Goal: Information Seeking & Learning: Learn about a topic

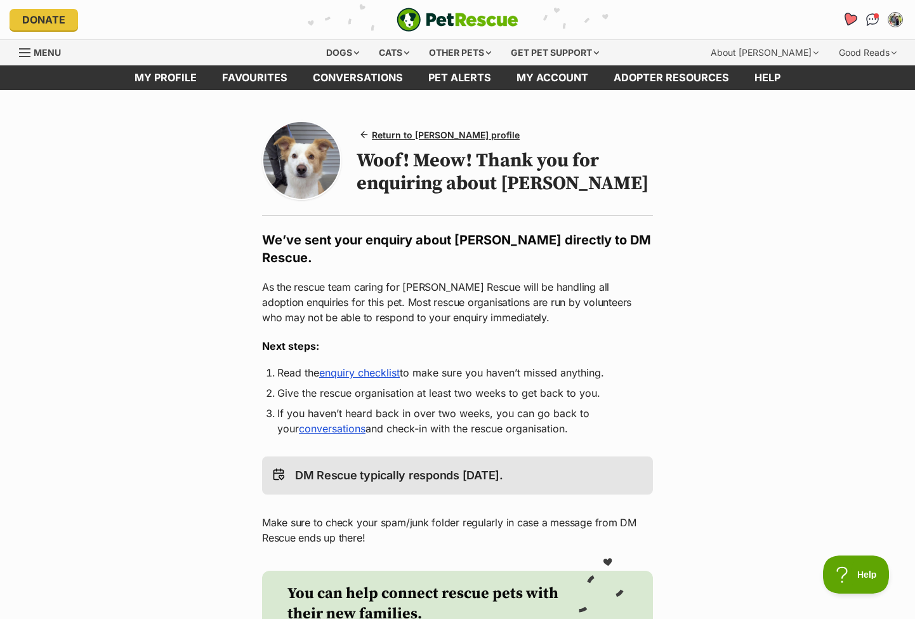
click at [853, 20] on icon "Favourites" at bounding box center [849, 19] width 15 height 15
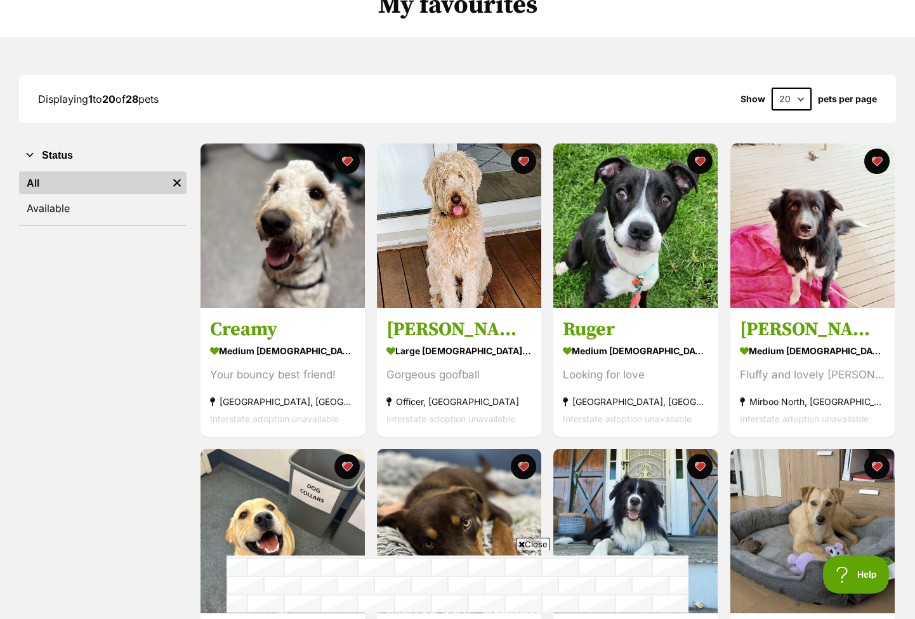
scroll to position [309, 0]
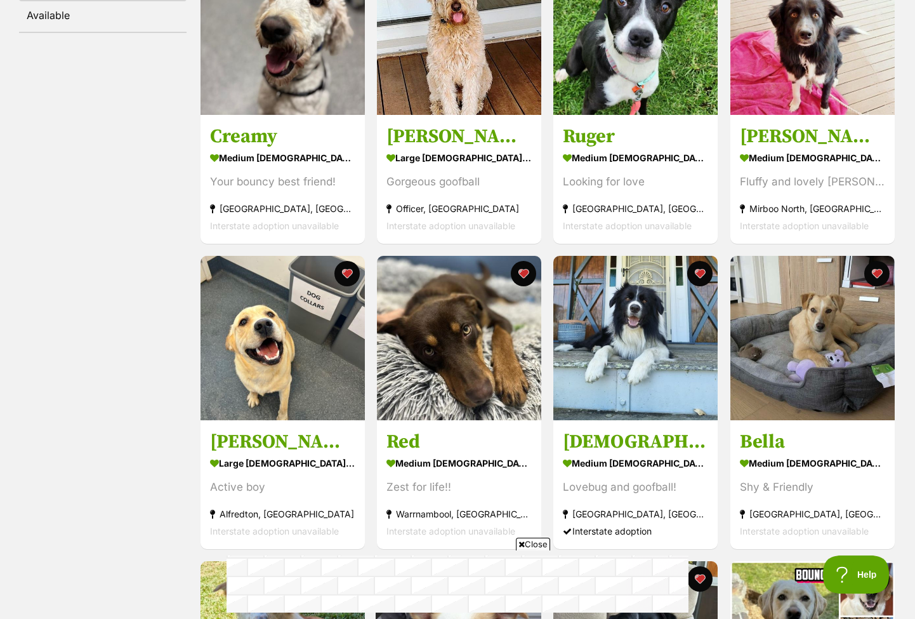
click at [534, 543] on span "Close" at bounding box center [533, 544] width 34 height 13
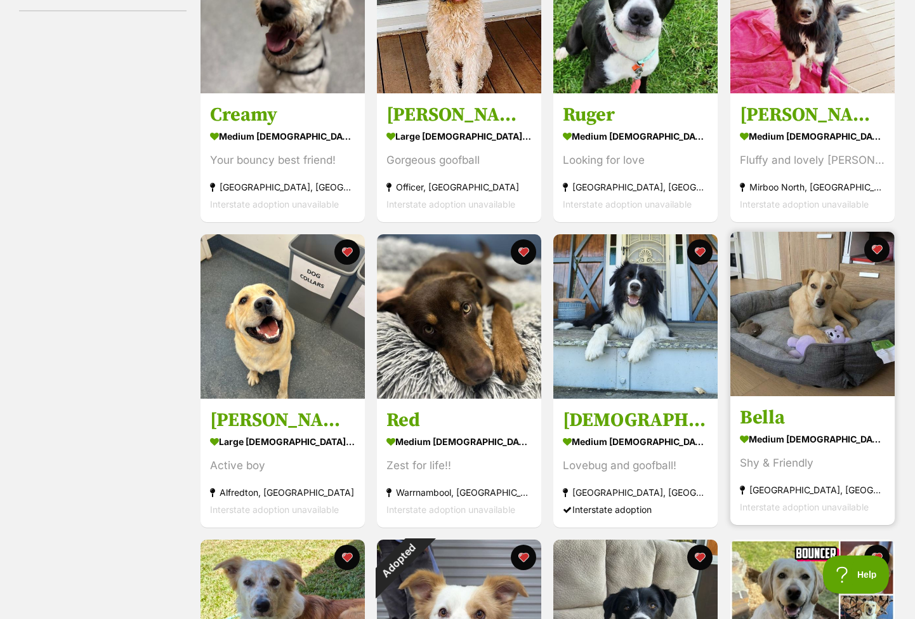
scroll to position [333, 0]
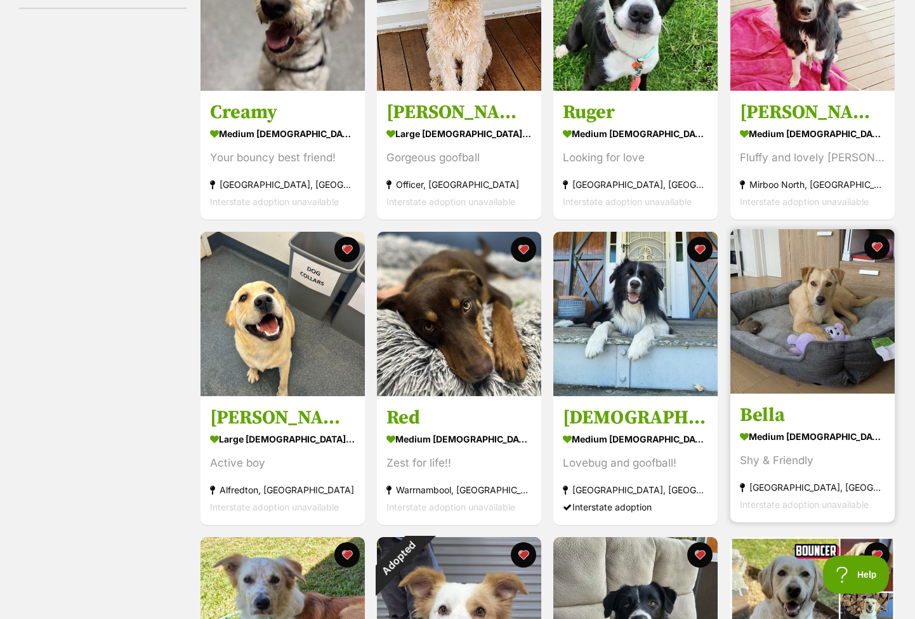
click at [796, 432] on div "medium female Dog" at bounding box center [812, 436] width 145 height 18
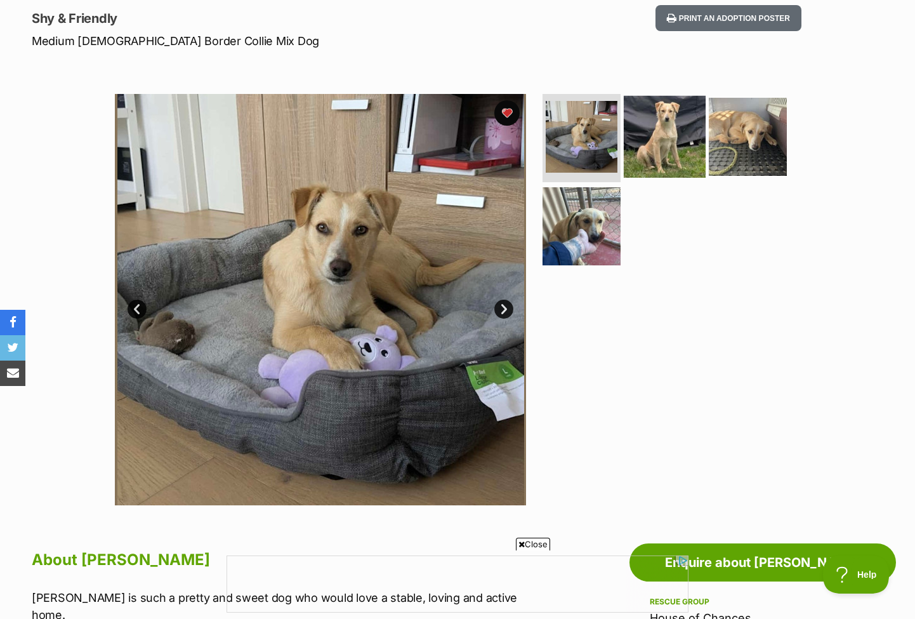
click at [668, 143] on img at bounding box center [665, 136] width 82 height 82
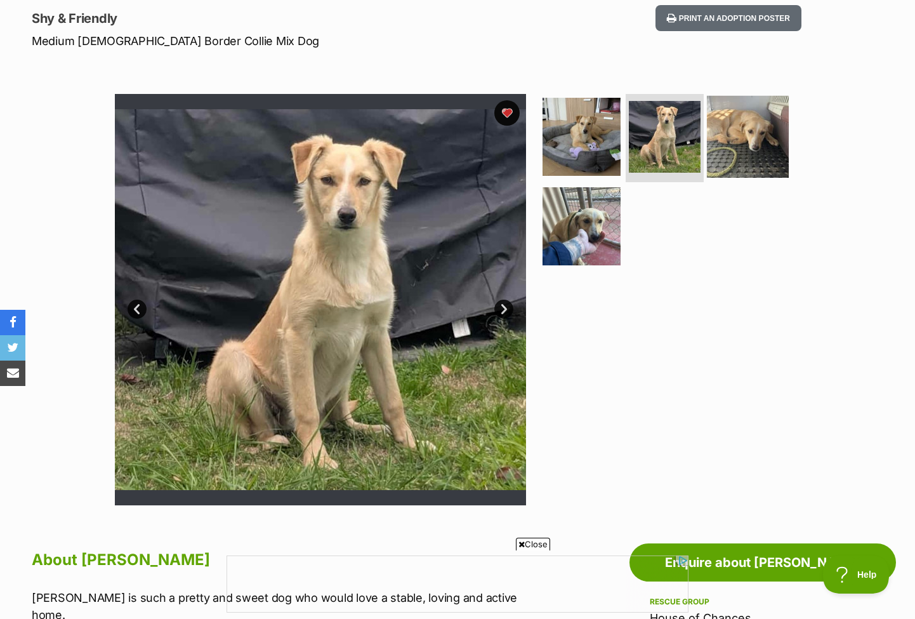
click at [733, 143] on img at bounding box center [748, 136] width 82 height 82
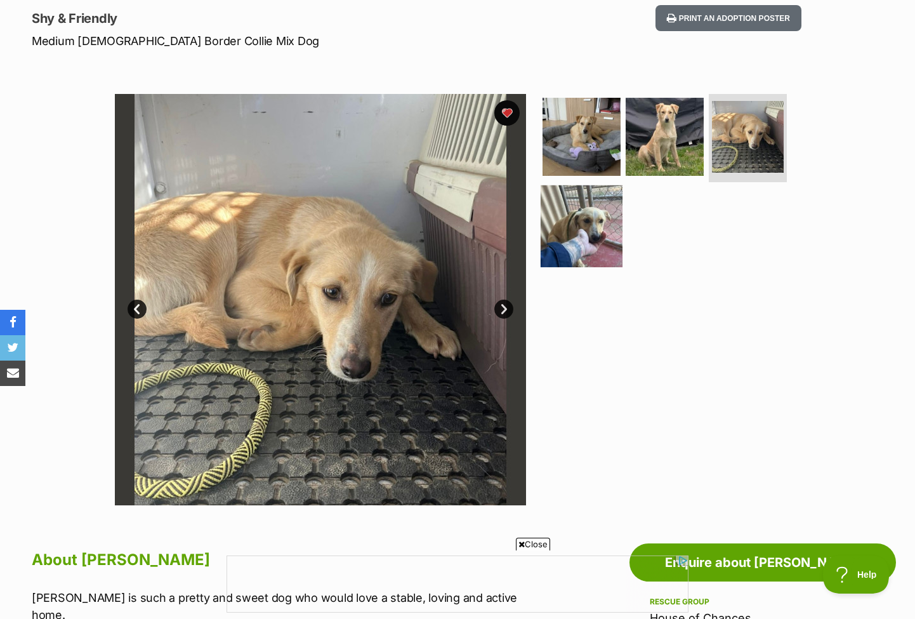
click at [610, 223] on img at bounding box center [582, 226] width 82 height 82
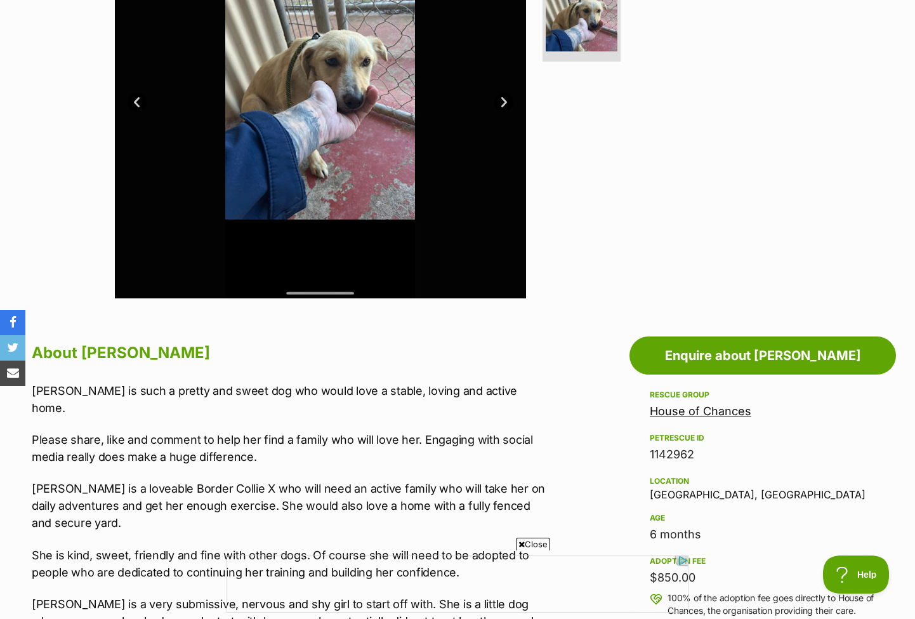
scroll to position [64, 0]
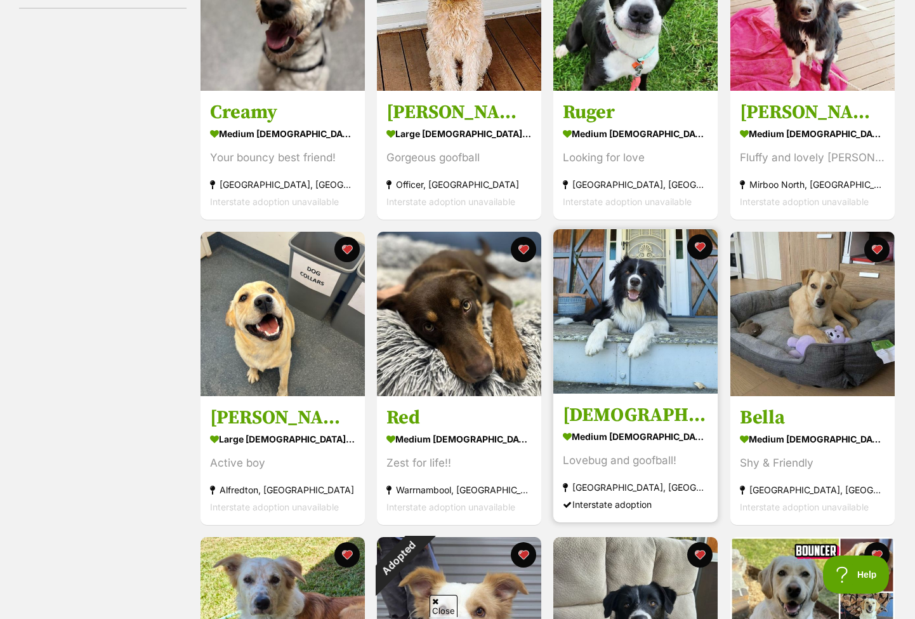
click at [639, 317] on img at bounding box center [636, 311] width 164 height 164
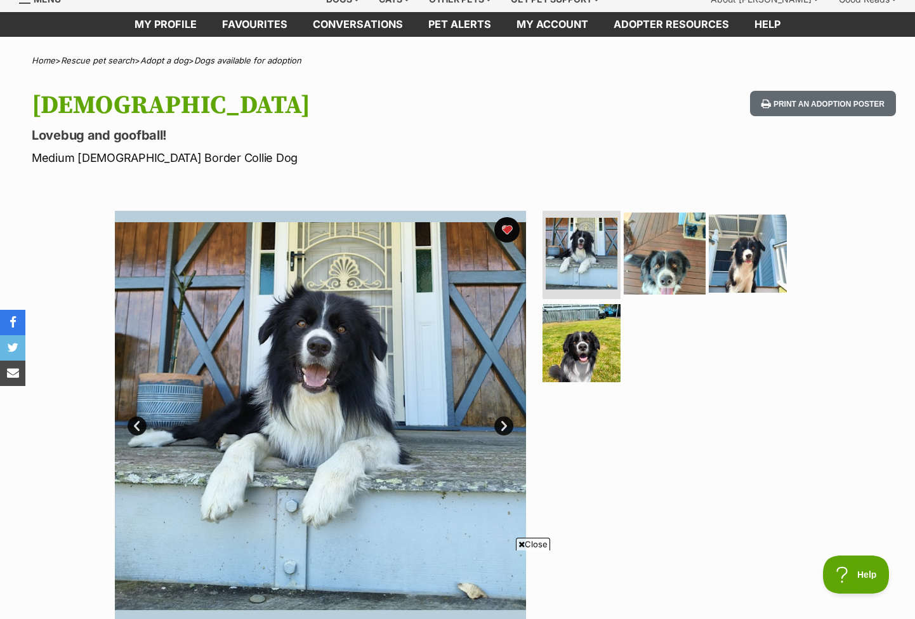
click at [660, 263] on img at bounding box center [665, 253] width 82 height 82
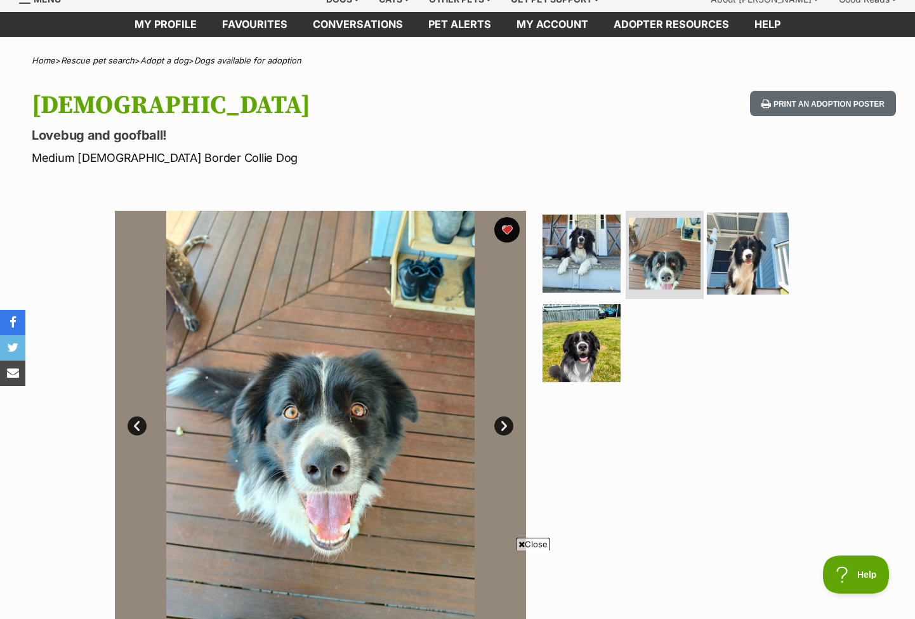
click at [731, 279] on img at bounding box center [748, 253] width 82 height 82
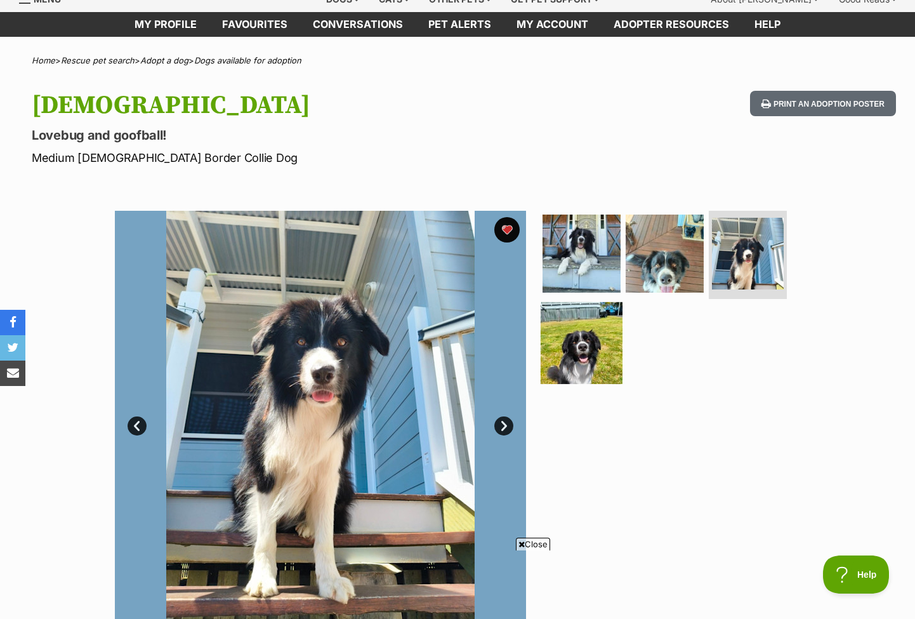
click at [564, 350] on img at bounding box center [582, 343] width 82 height 82
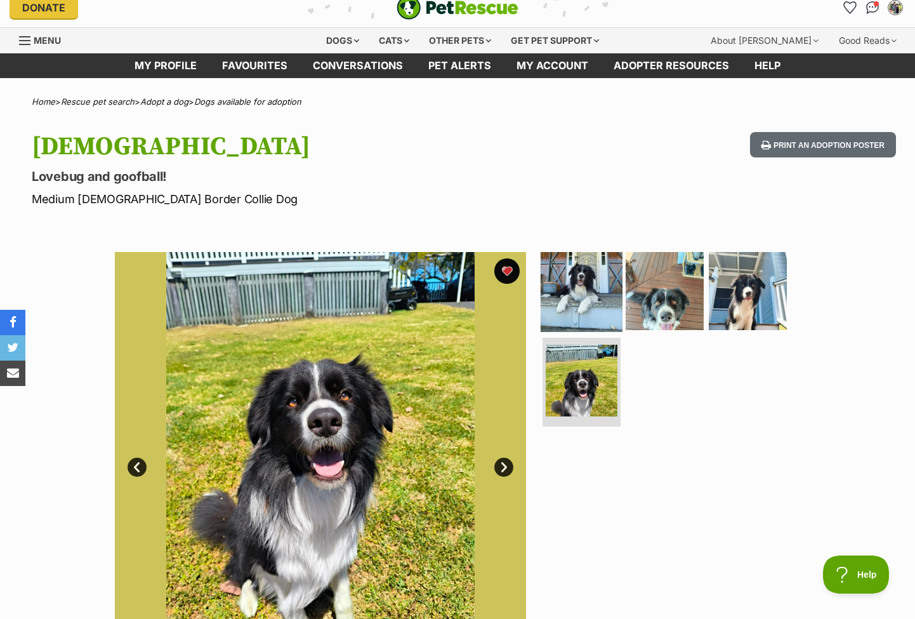
scroll to position [29, 0]
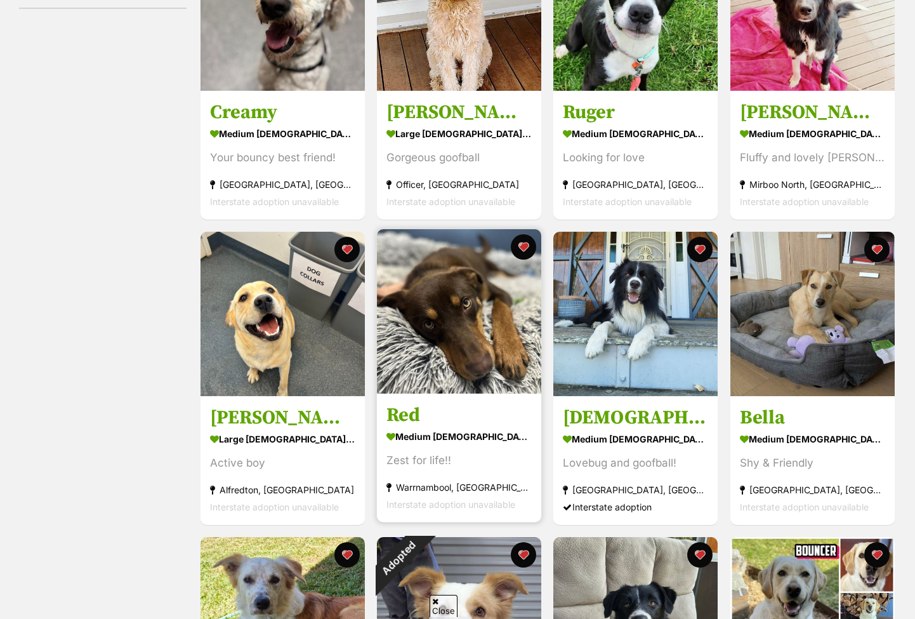
click at [460, 326] on img at bounding box center [459, 311] width 164 height 164
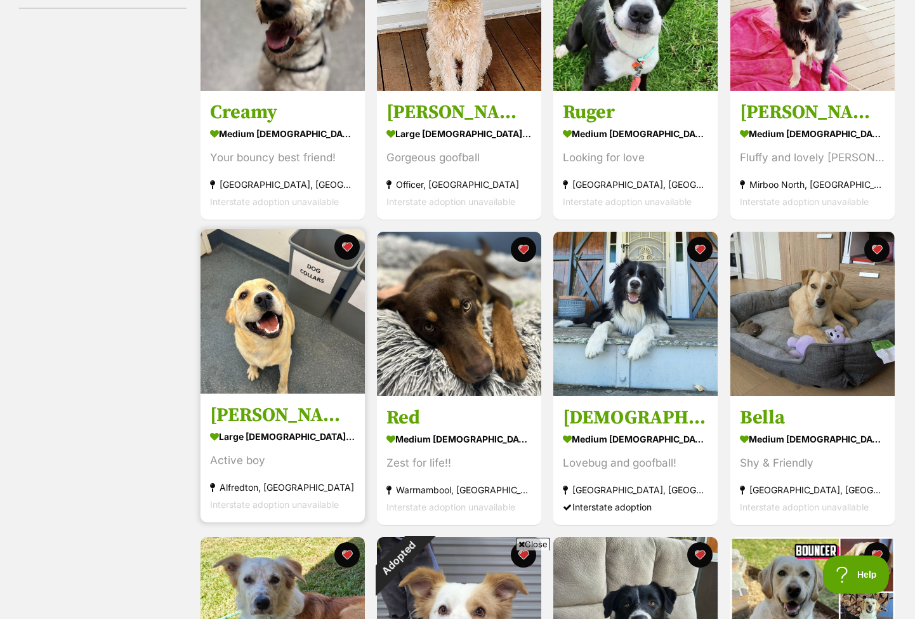
click at [312, 355] on img at bounding box center [283, 311] width 164 height 164
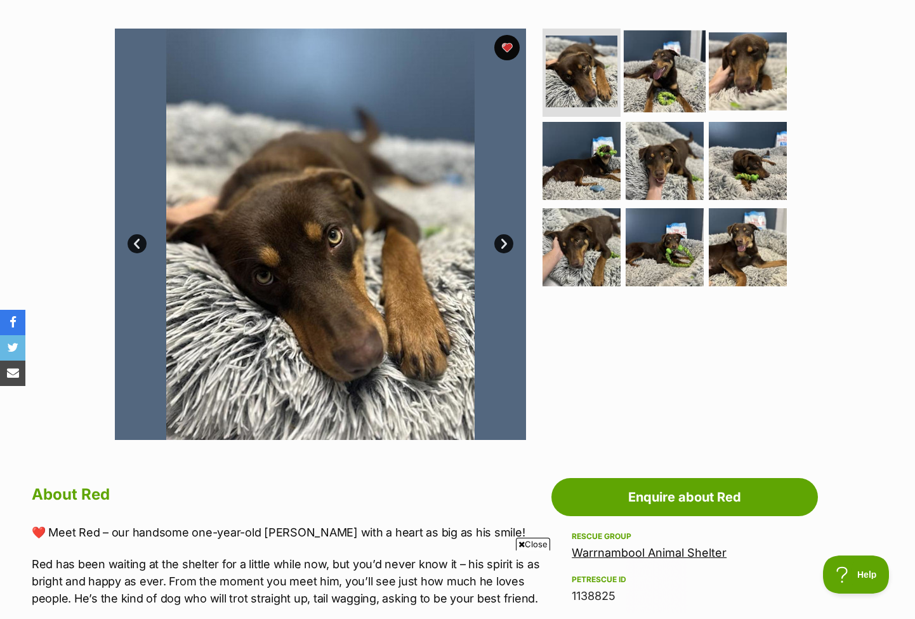
click at [655, 85] on img at bounding box center [665, 71] width 82 height 82
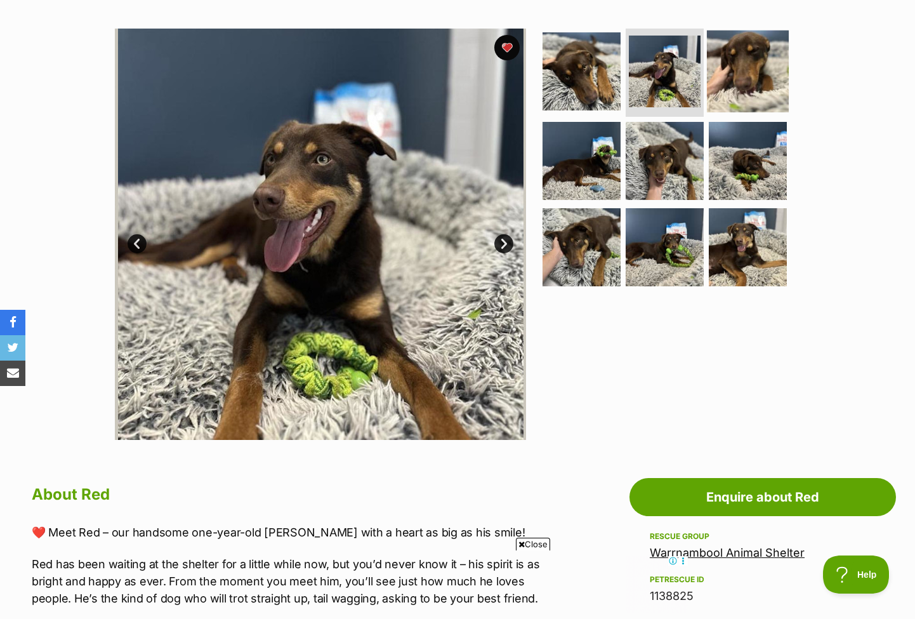
click at [758, 91] on img at bounding box center [748, 71] width 82 height 82
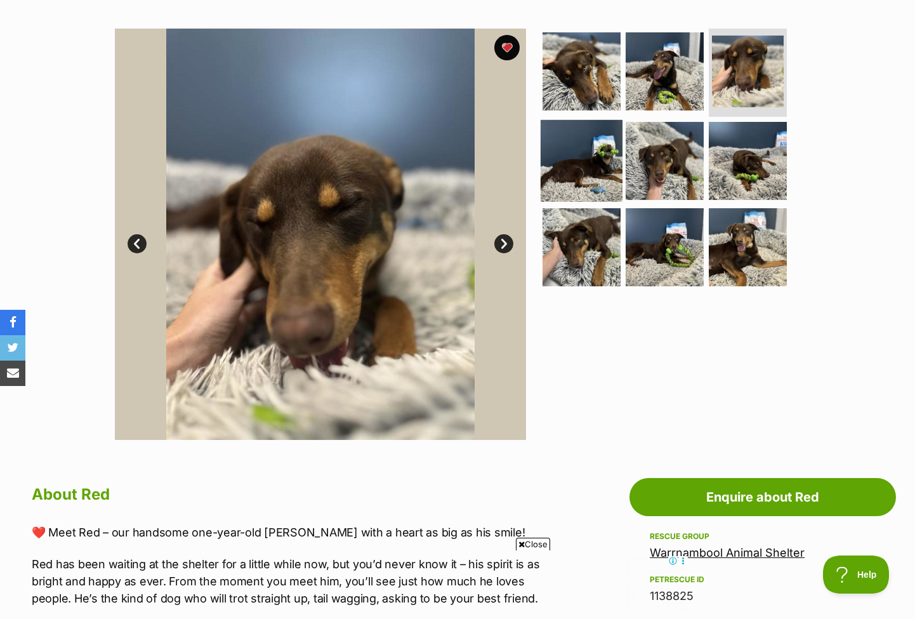
click at [561, 185] on img at bounding box center [582, 161] width 82 height 82
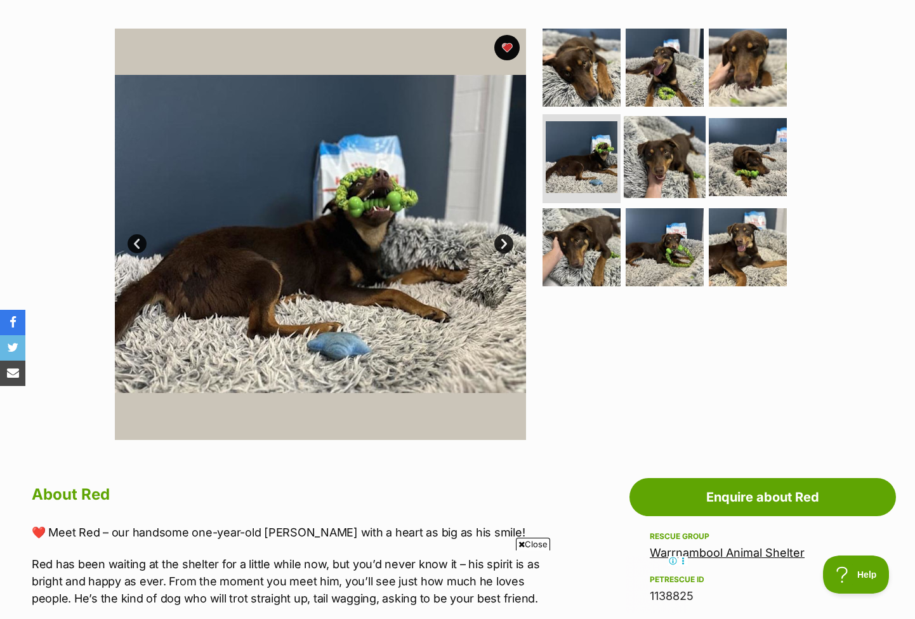
click at [679, 175] on img at bounding box center [665, 157] width 82 height 82
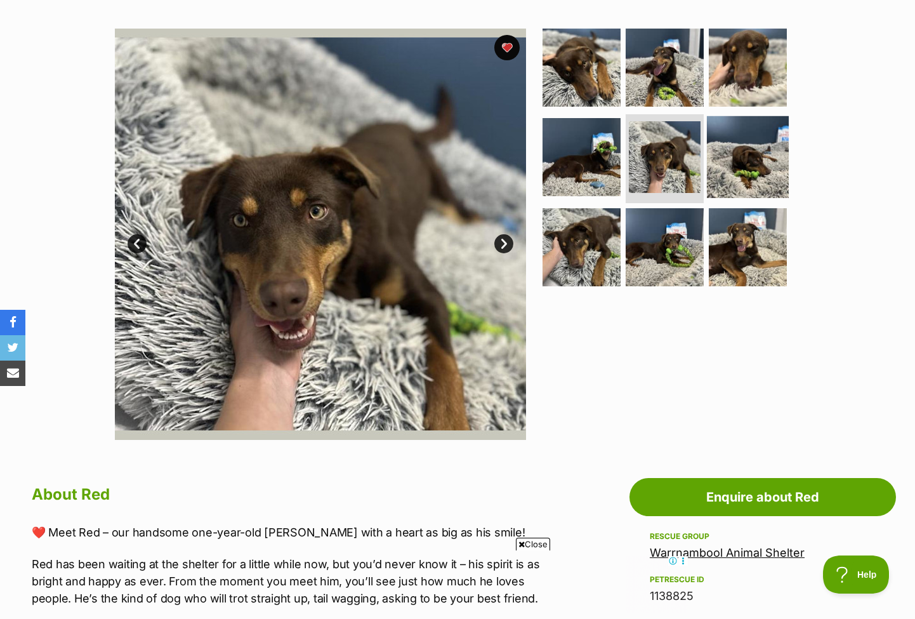
click at [744, 165] on img at bounding box center [748, 157] width 82 height 82
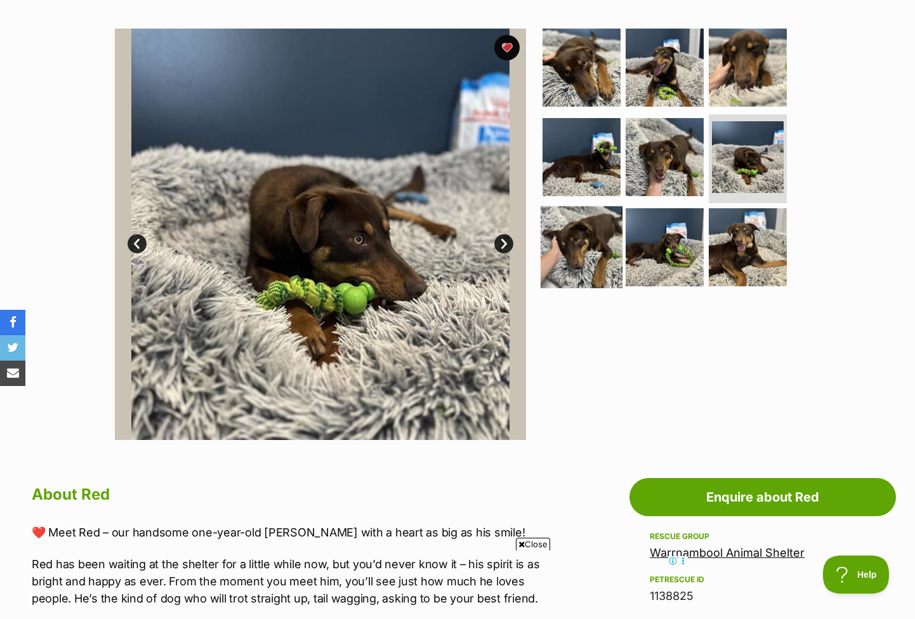
click at [576, 244] on img at bounding box center [582, 247] width 82 height 82
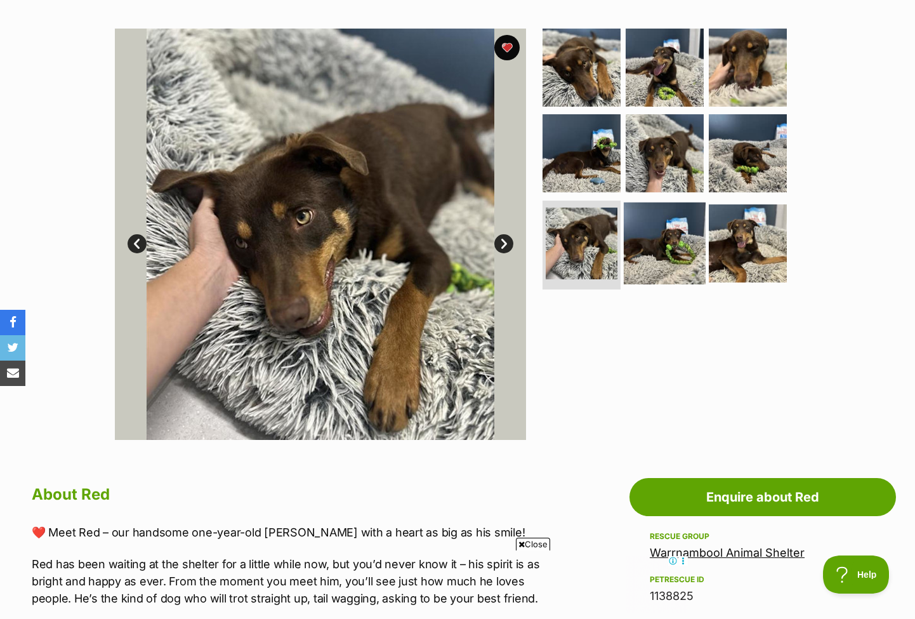
click at [670, 255] on img at bounding box center [665, 244] width 82 height 82
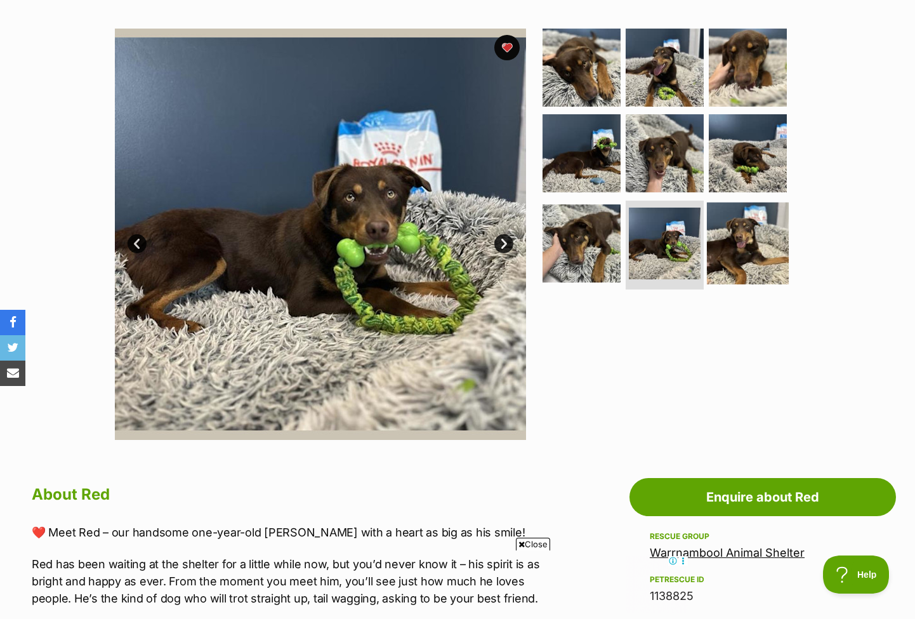
click at [746, 255] on img at bounding box center [748, 244] width 82 height 82
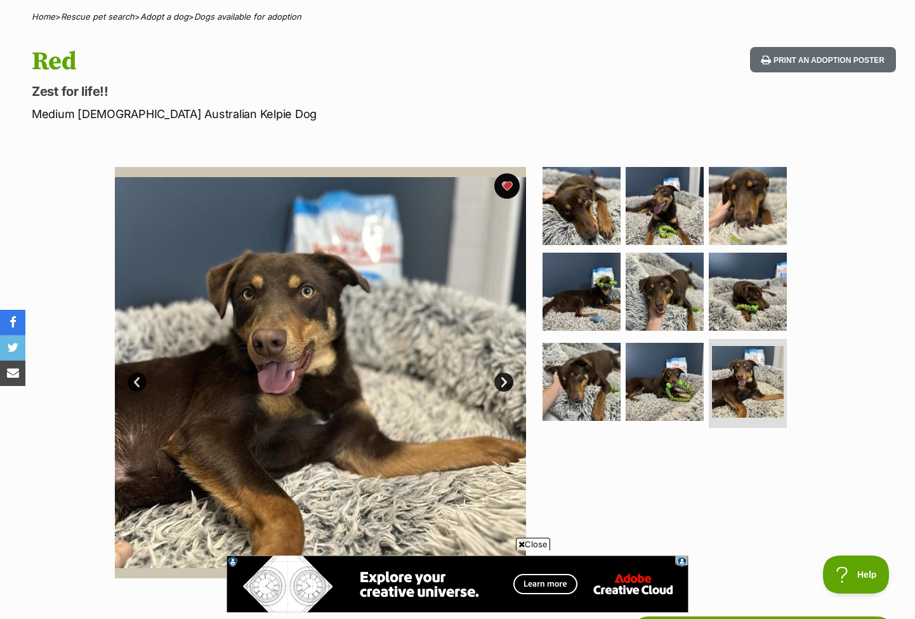
scroll to position [156, 0]
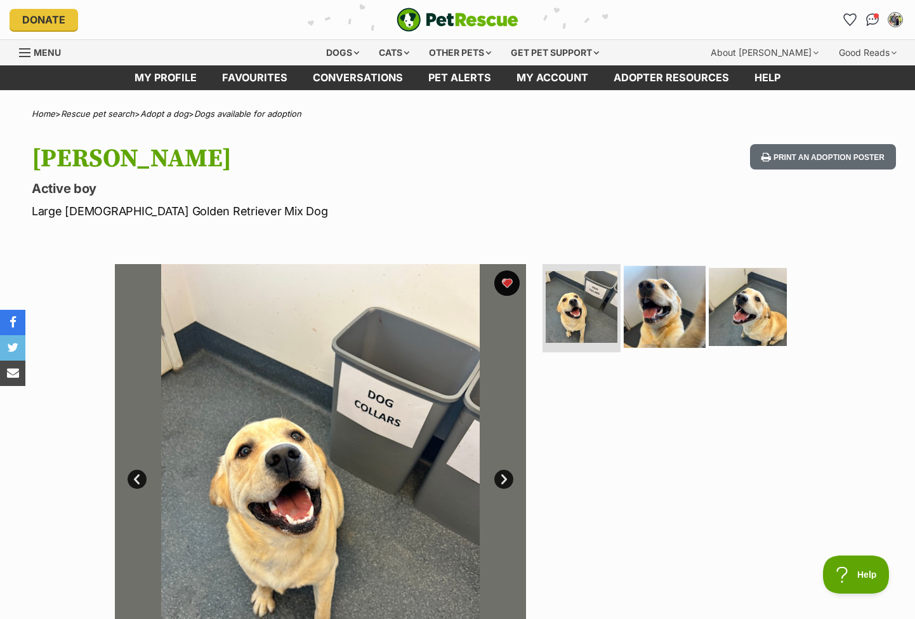
click at [652, 321] on img at bounding box center [665, 306] width 82 height 82
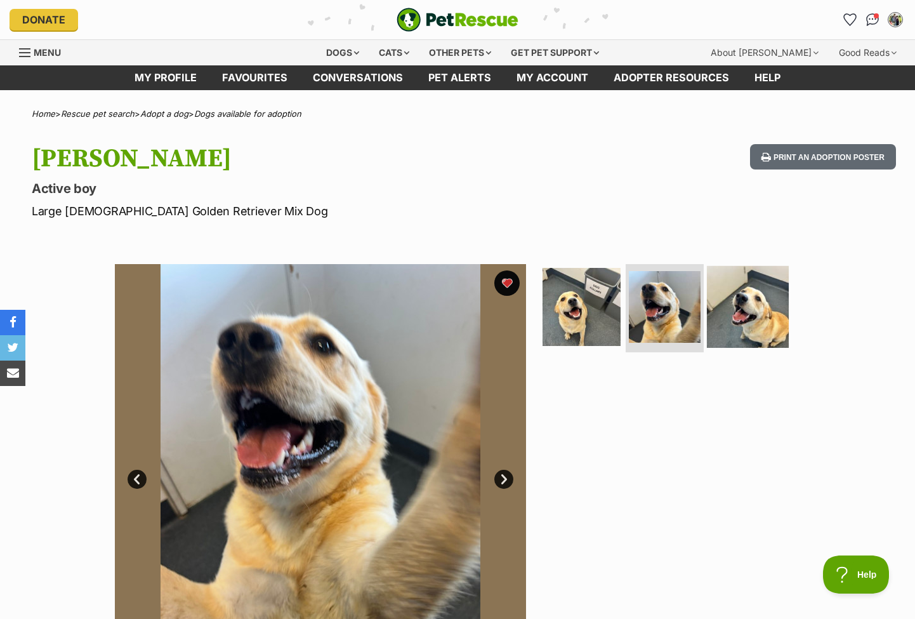
click at [733, 323] on img at bounding box center [748, 306] width 82 height 82
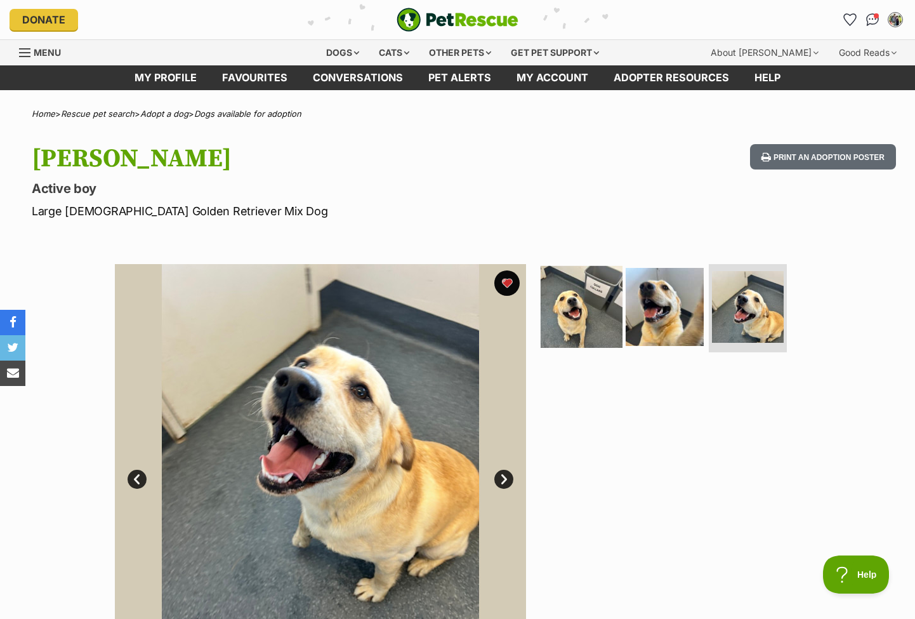
click at [579, 315] on img at bounding box center [582, 306] width 82 height 82
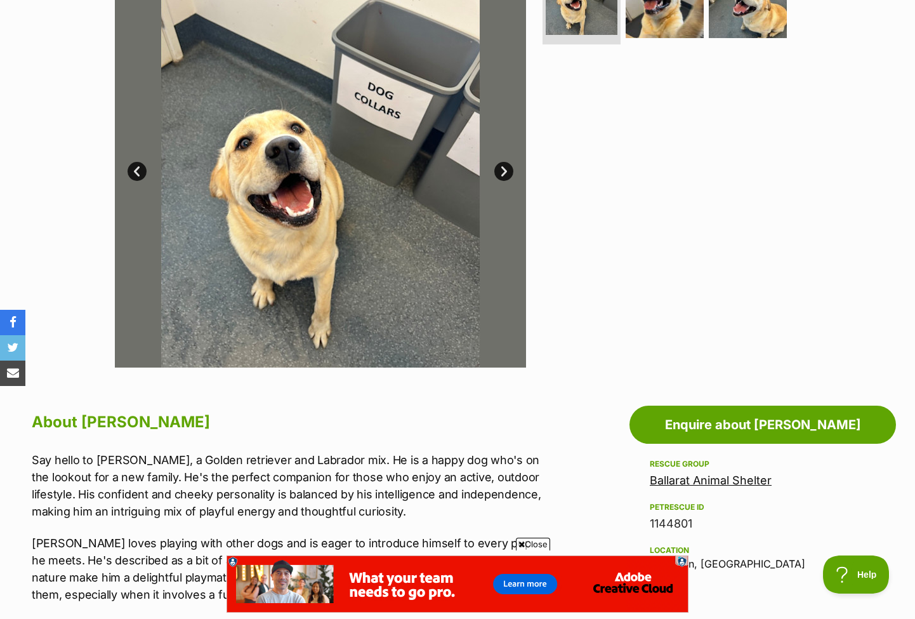
scroll to position [194, 0]
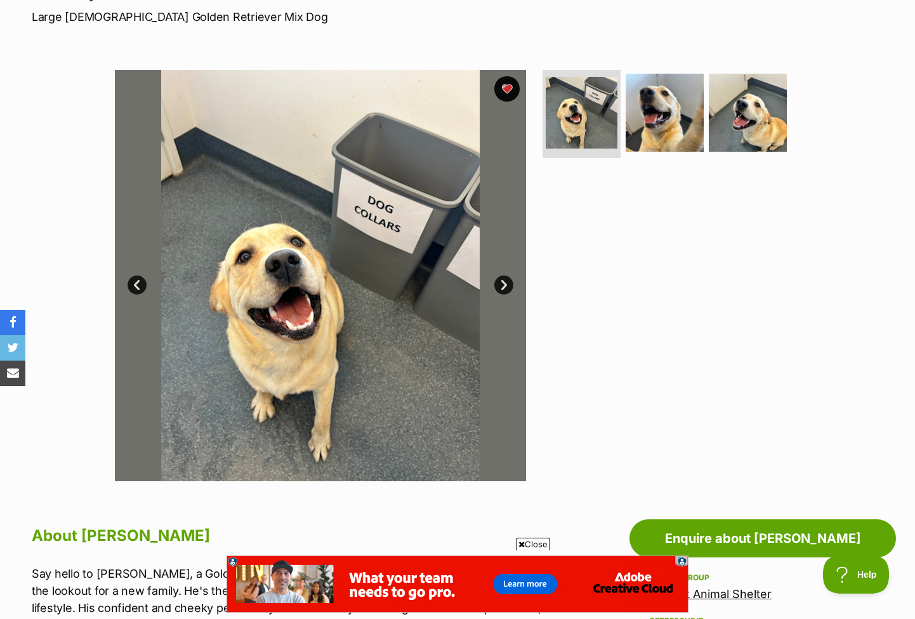
click at [502, 284] on link "Next" at bounding box center [504, 285] width 19 height 19
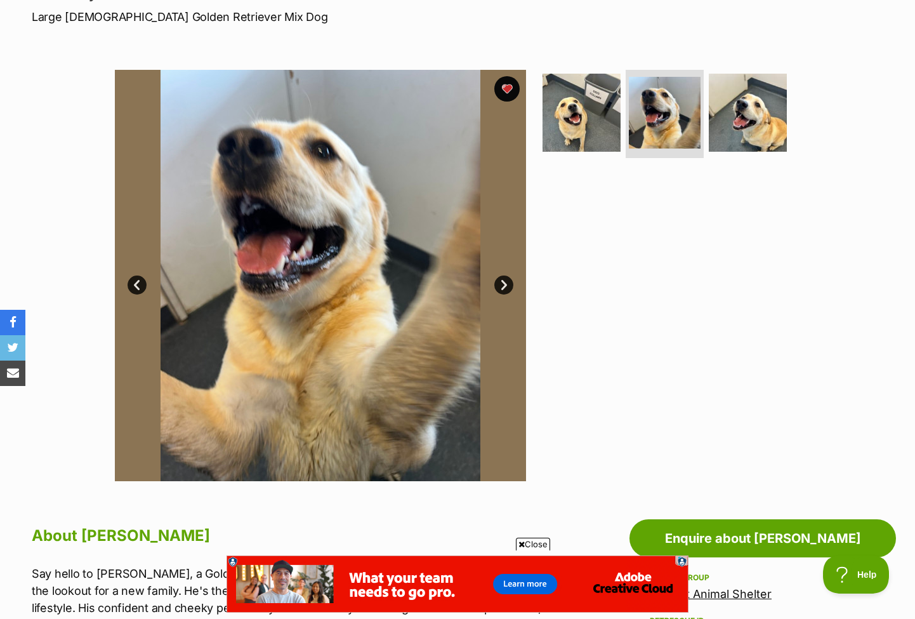
click at [502, 284] on link "Next" at bounding box center [504, 285] width 19 height 19
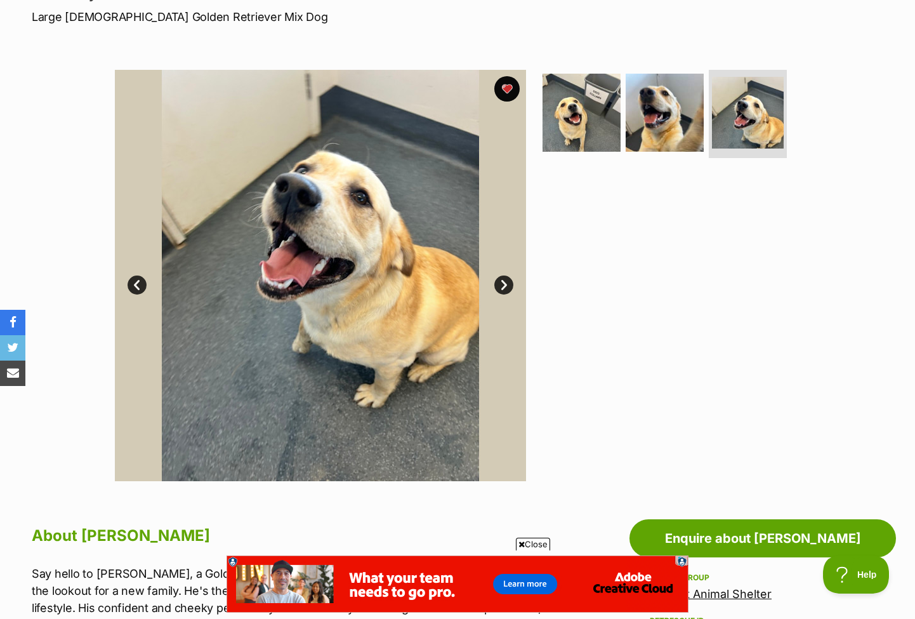
click at [503, 285] on link "Next" at bounding box center [504, 285] width 19 height 19
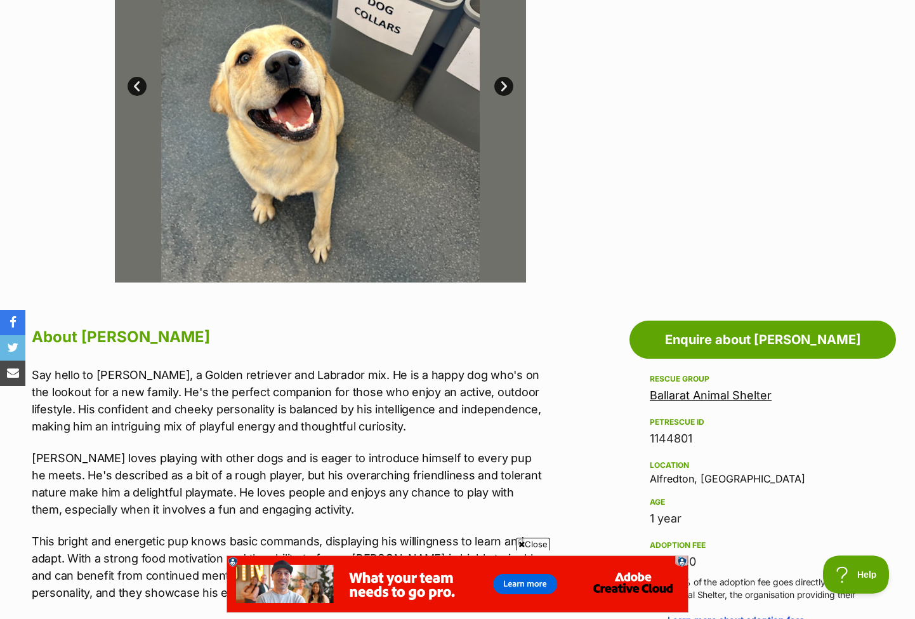
scroll to position [0, 0]
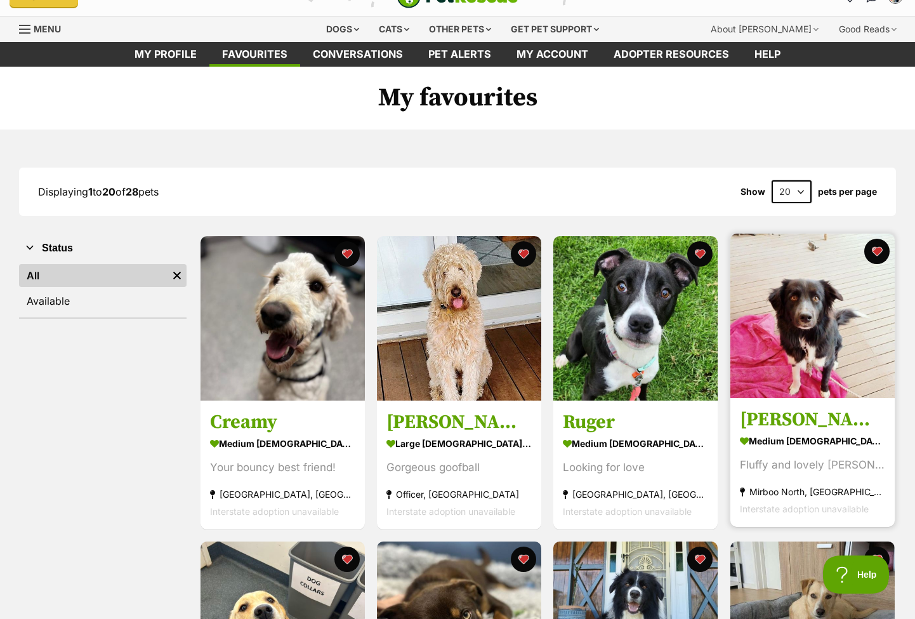
click at [807, 355] on img at bounding box center [813, 316] width 164 height 164
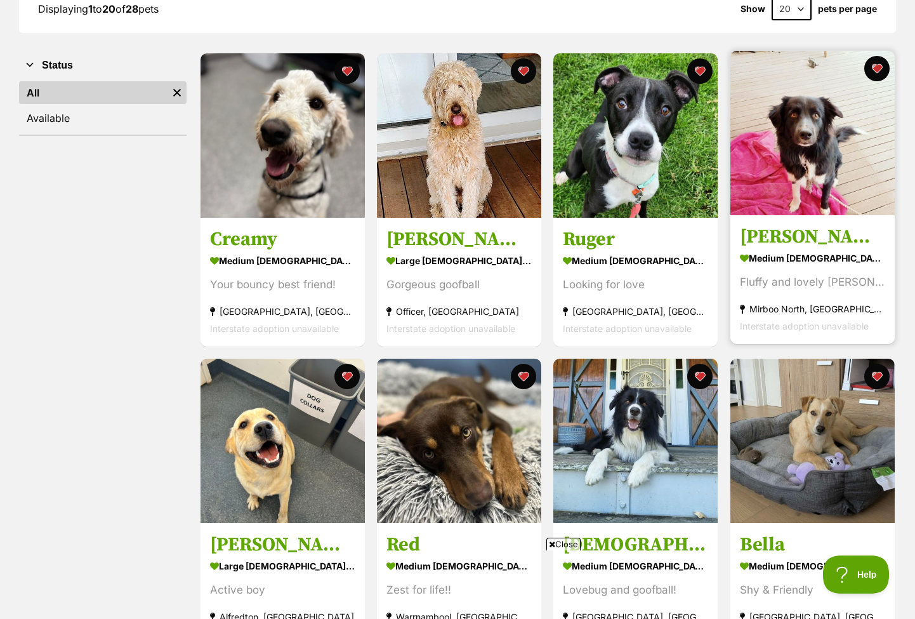
scroll to position [128, 0]
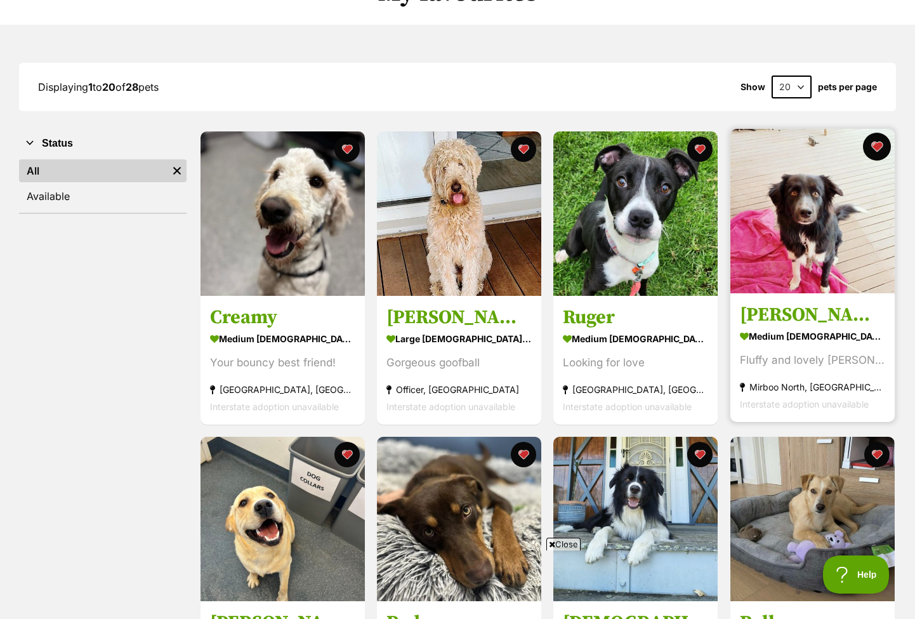
click at [877, 148] on button "favourite" at bounding box center [877, 147] width 28 height 28
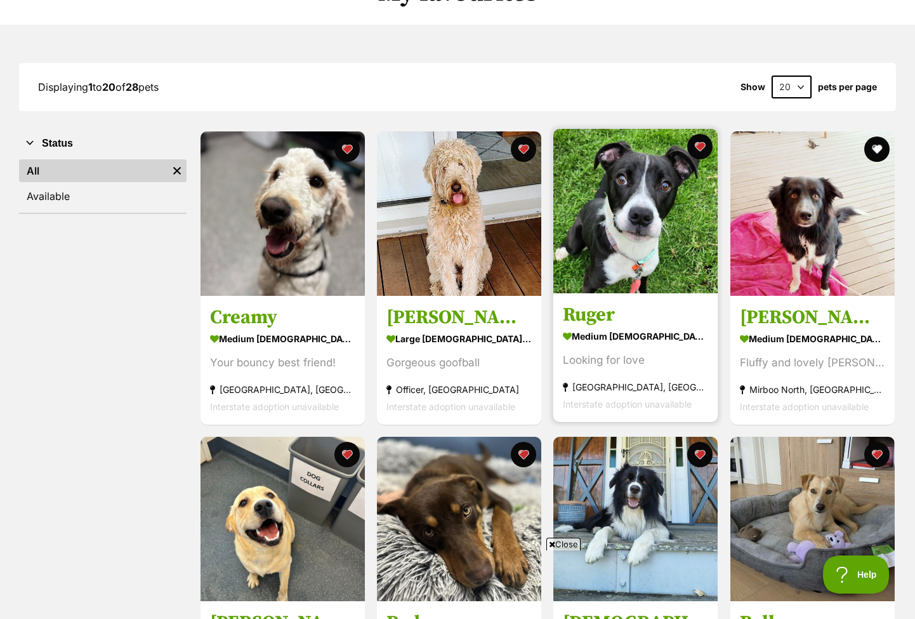
click at [635, 236] on img at bounding box center [636, 211] width 164 height 164
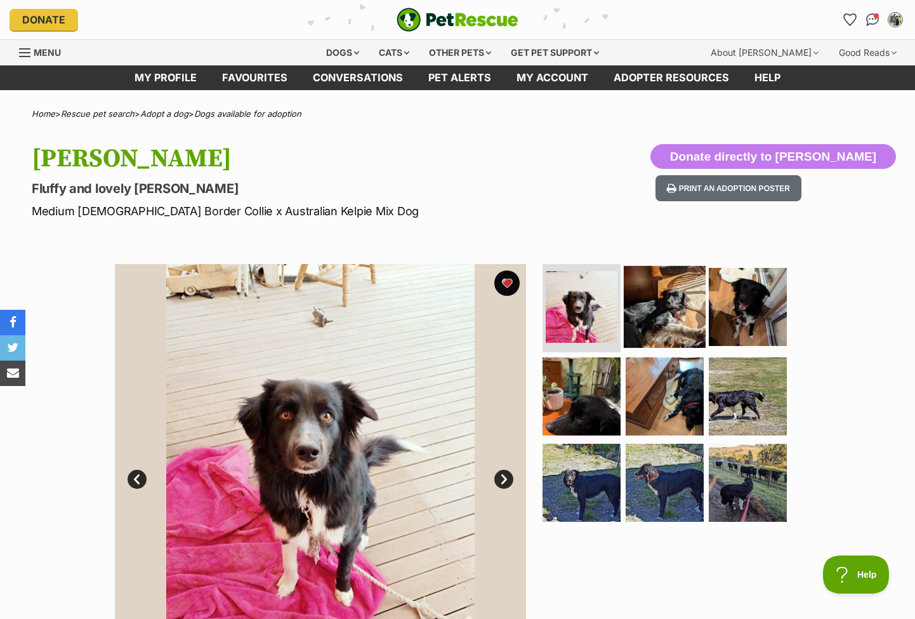
click at [674, 315] on img at bounding box center [665, 306] width 82 height 82
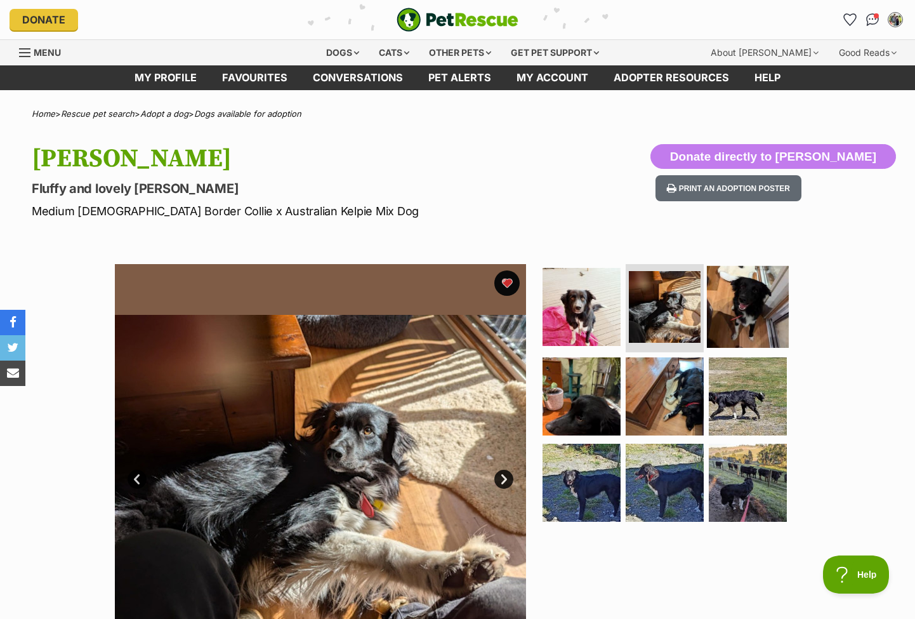
click at [764, 329] on img at bounding box center [748, 306] width 82 height 82
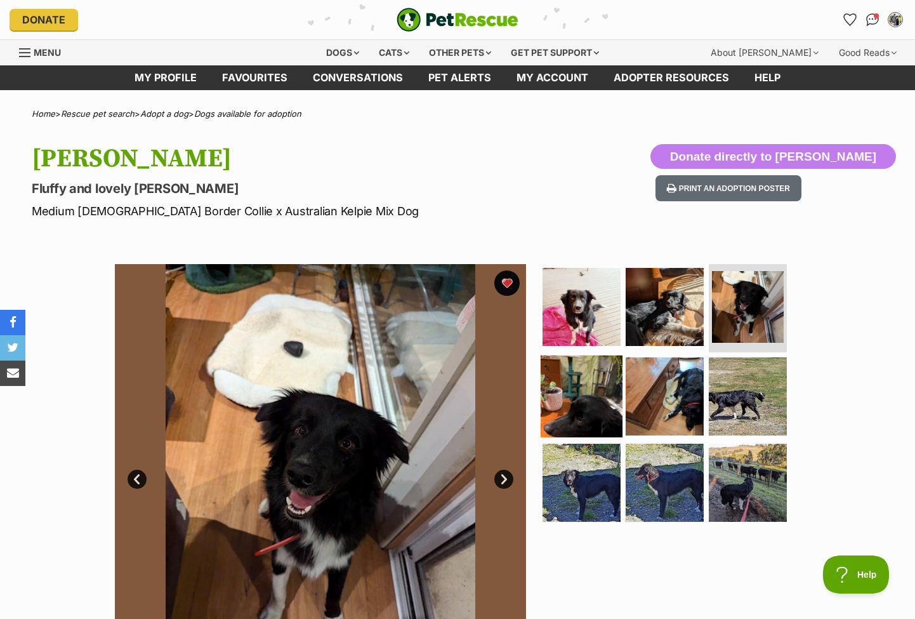
click at [608, 399] on img at bounding box center [582, 396] width 82 height 82
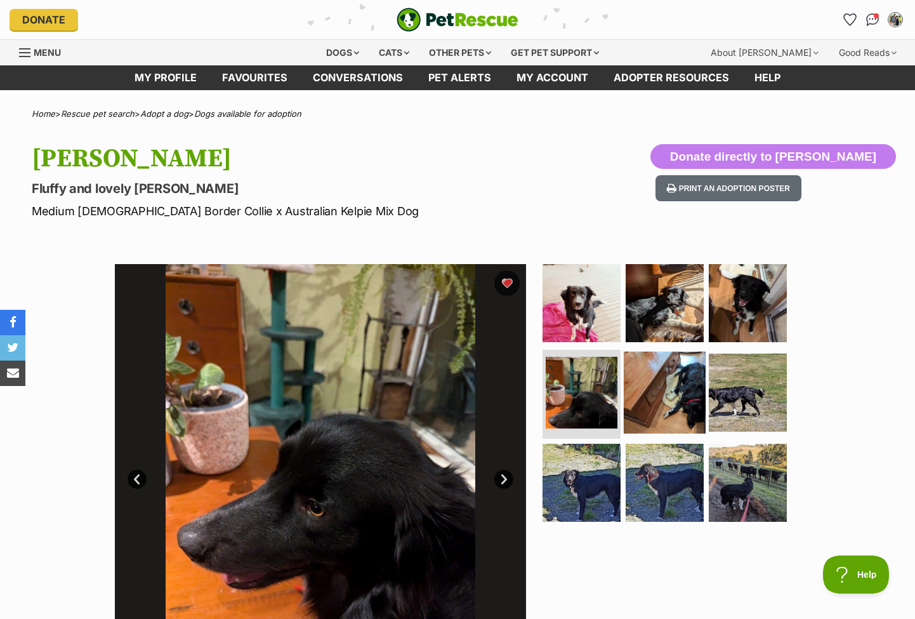
click at [684, 409] on img at bounding box center [665, 393] width 82 height 82
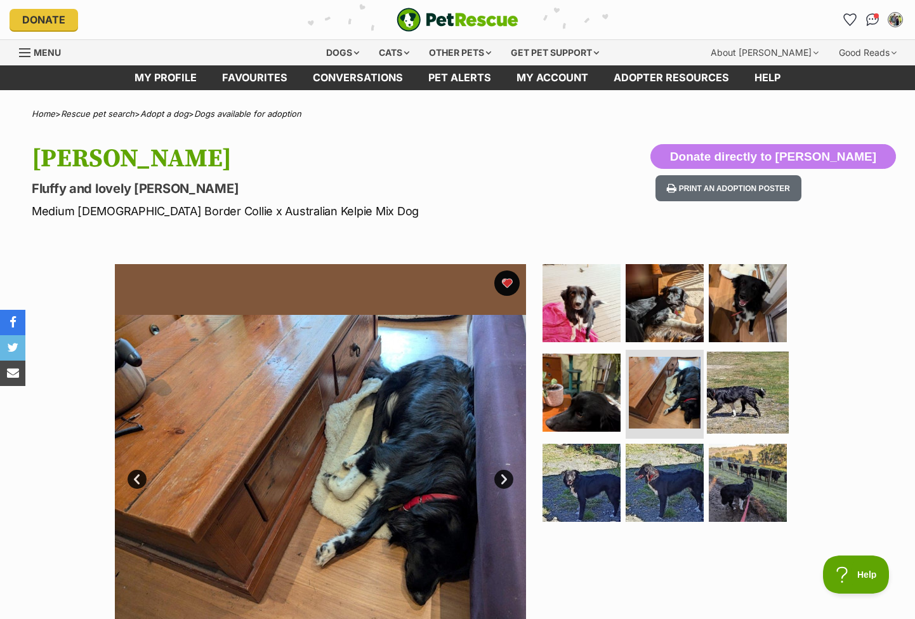
click at [759, 396] on img at bounding box center [748, 393] width 82 height 82
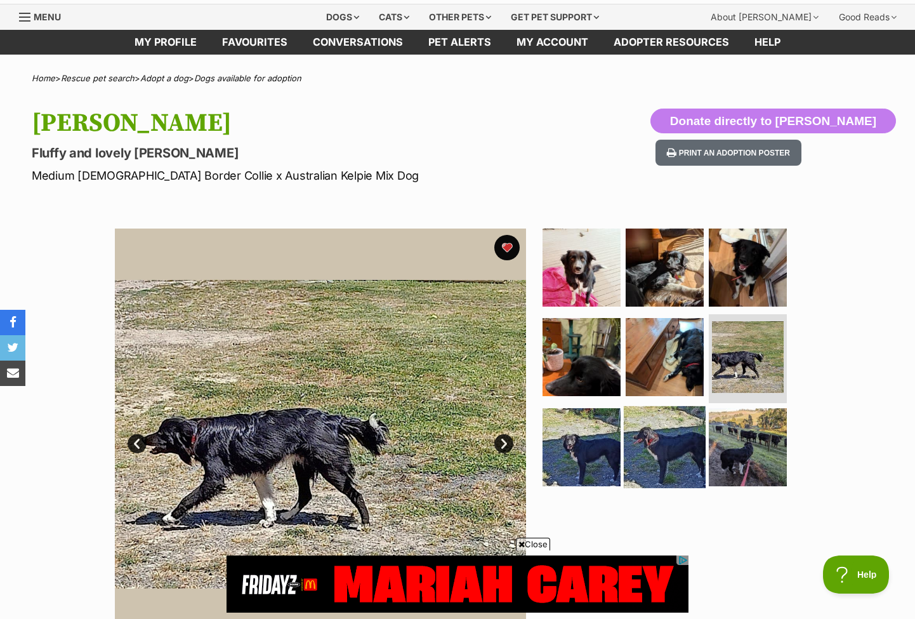
scroll to position [39, 0]
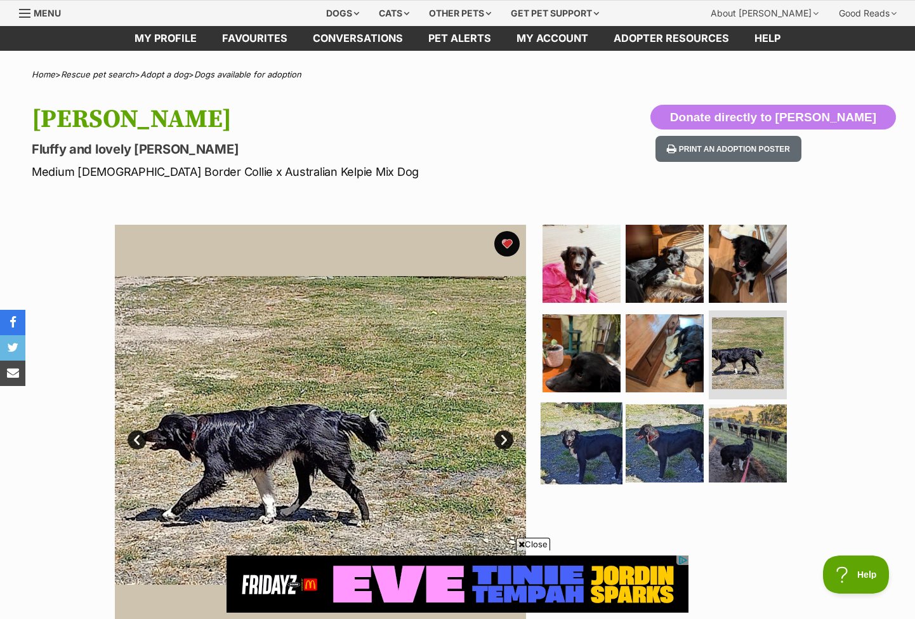
click at [595, 453] on img at bounding box center [582, 443] width 82 height 82
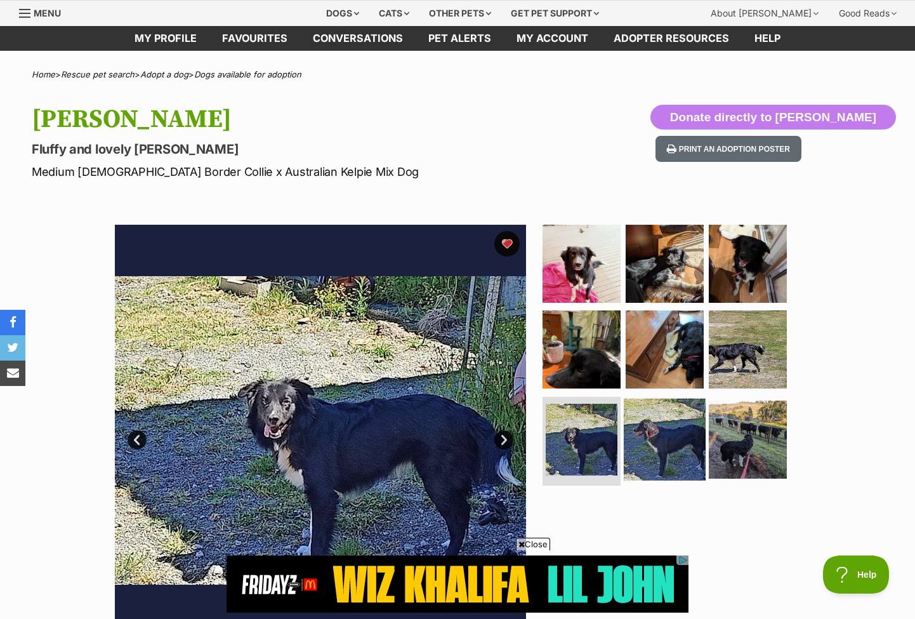
click at [664, 443] on img at bounding box center [665, 440] width 82 height 82
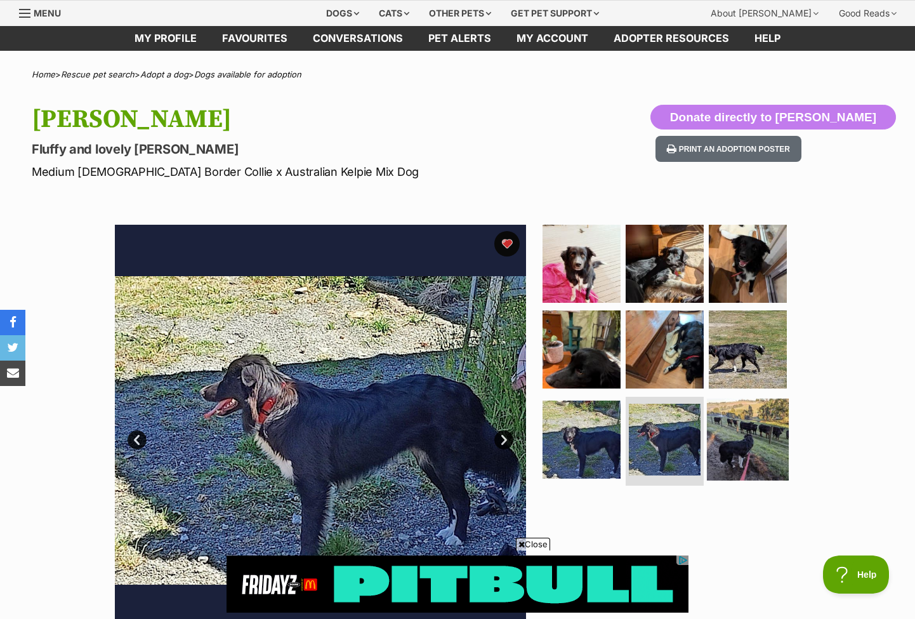
click at [747, 449] on img at bounding box center [748, 440] width 82 height 82
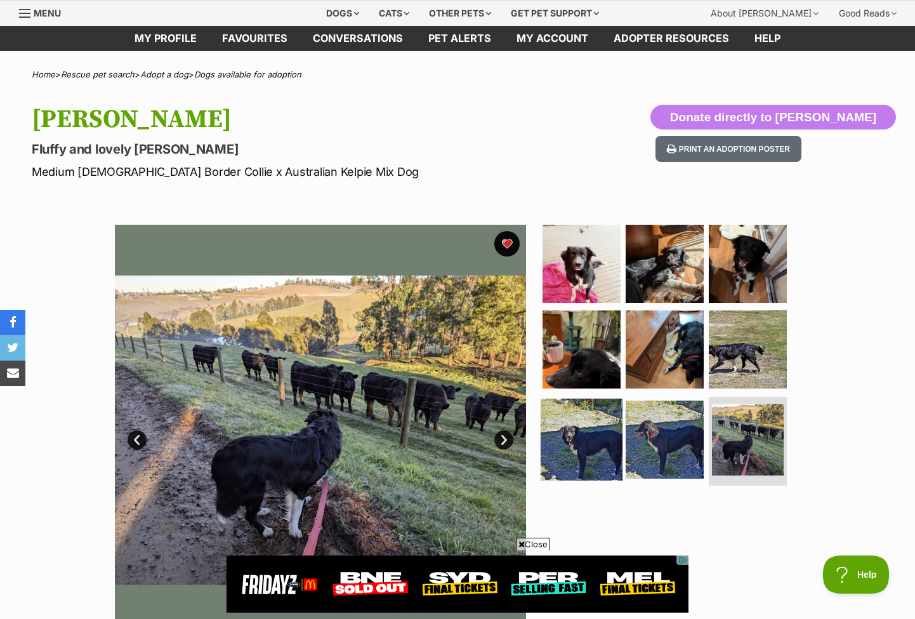
click at [586, 446] on img at bounding box center [582, 440] width 82 height 82
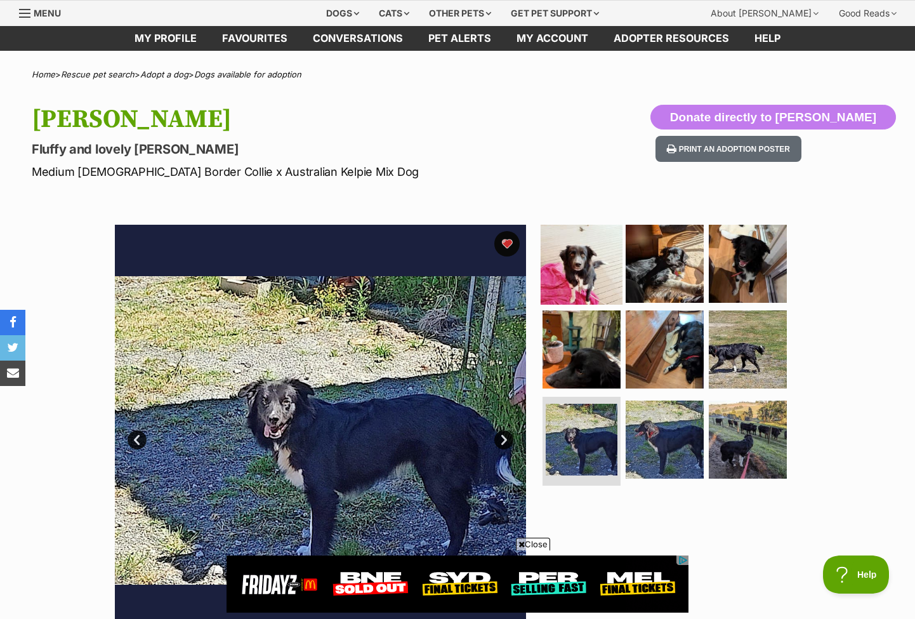
click at [573, 269] on img at bounding box center [582, 263] width 82 height 82
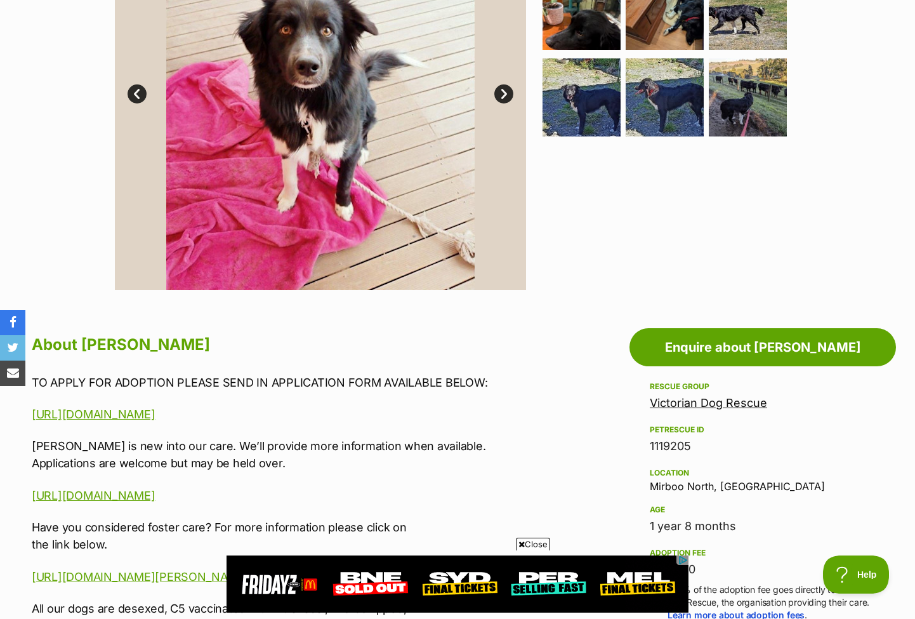
scroll to position [0, 0]
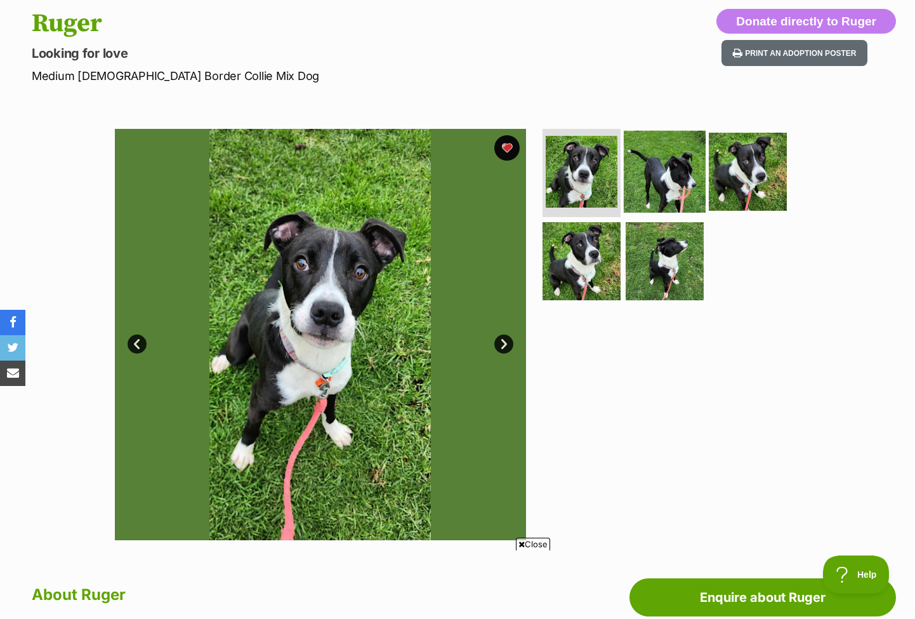
click at [670, 168] on img at bounding box center [665, 171] width 82 height 82
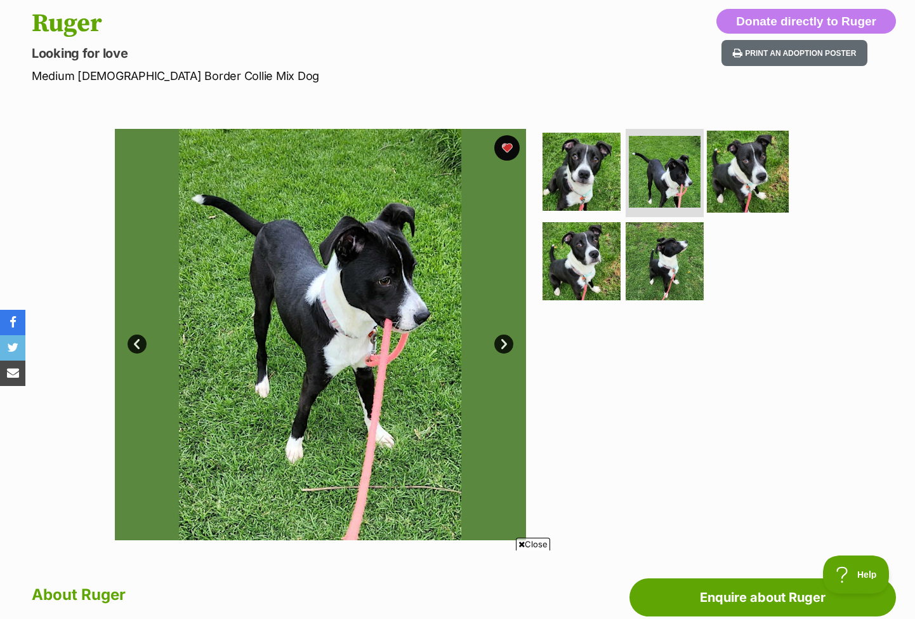
click at [756, 166] on img at bounding box center [748, 171] width 82 height 82
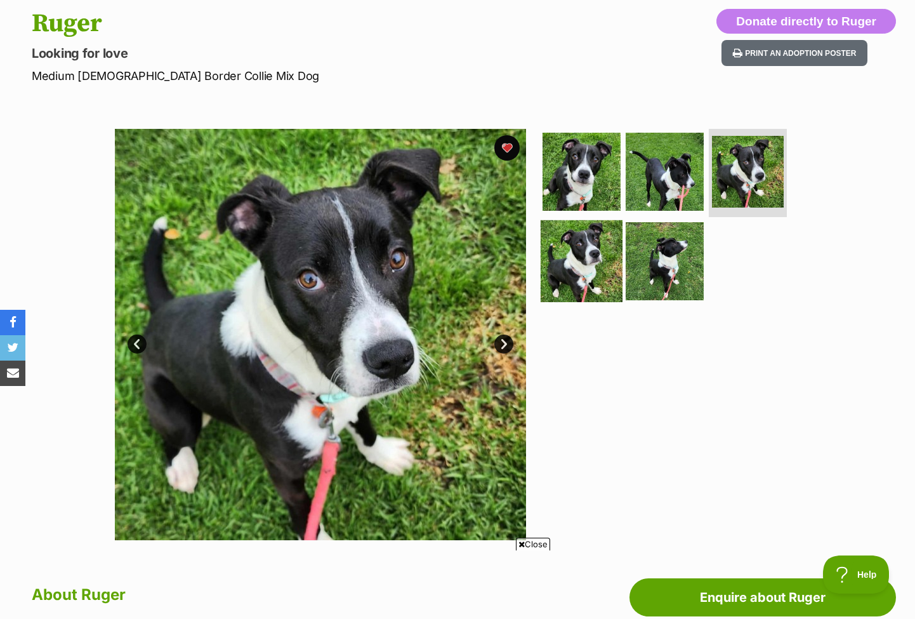
click at [588, 255] on img at bounding box center [582, 261] width 82 height 82
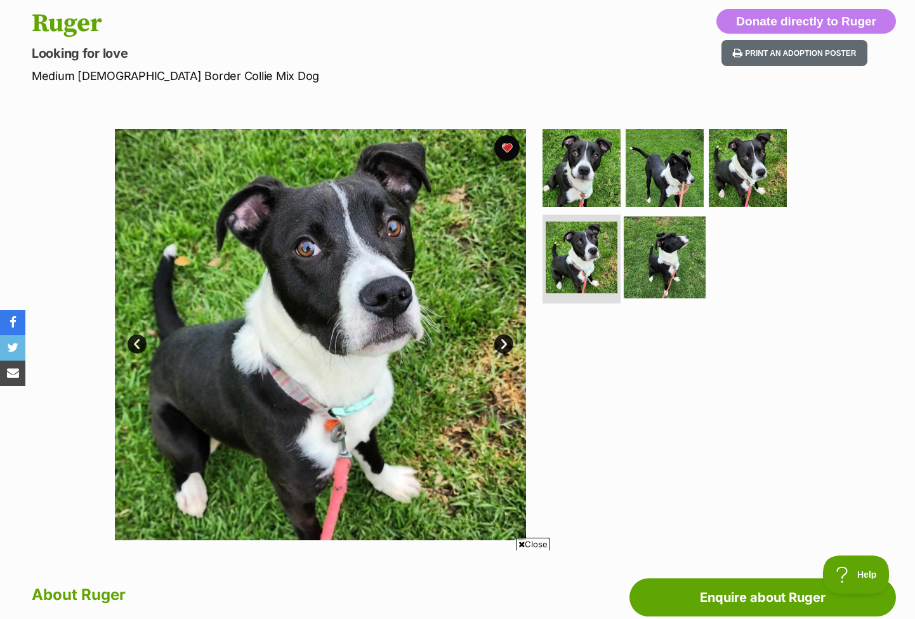
click at [685, 275] on img at bounding box center [665, 257] width 82 height 82
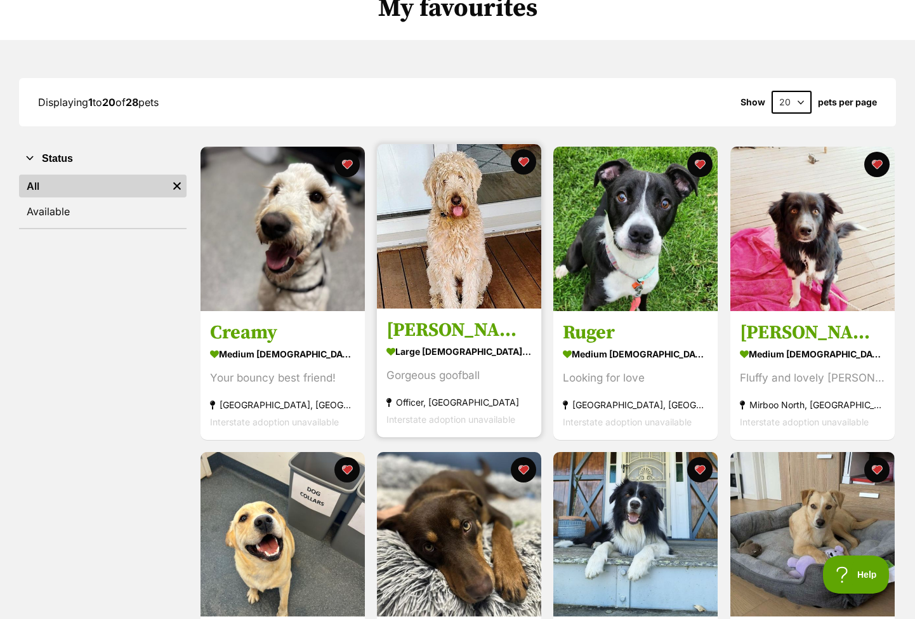
click at [476, 256] on img at bounding box center [459, 226] width 164 height 164
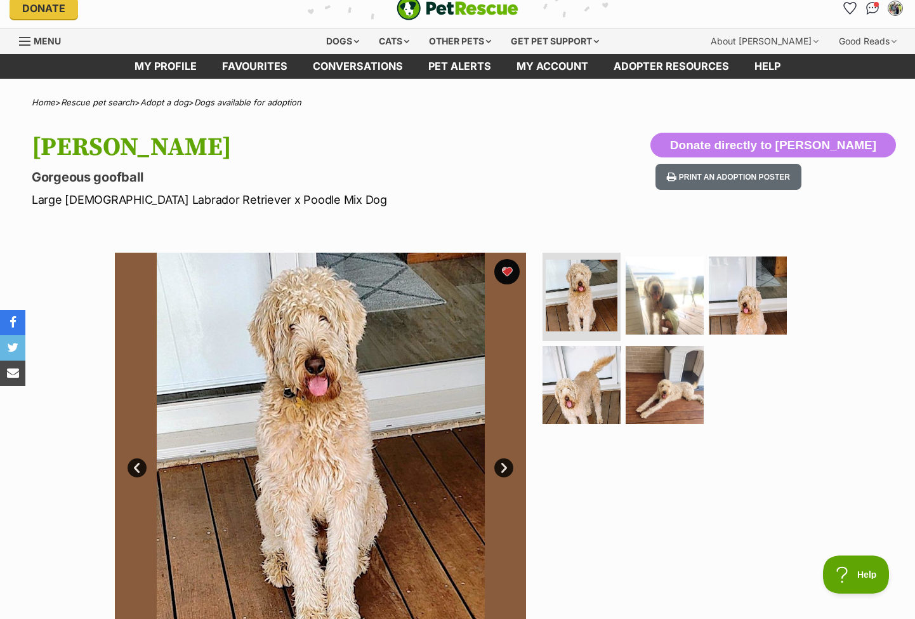
scroll to position [23, 0]
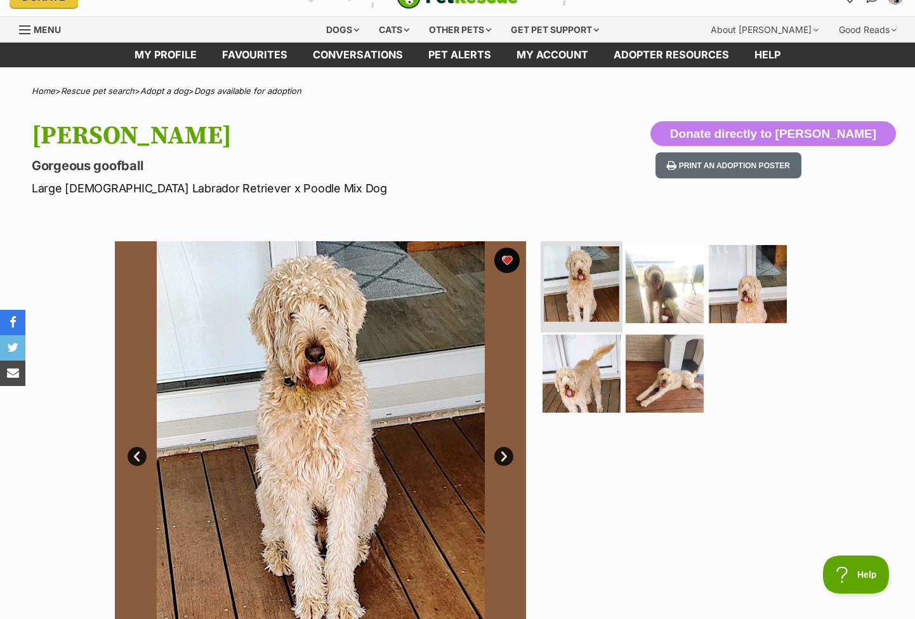
click at [582, 301] on img at bounding box center [582, 284] width 76 height 76
click at [660, 293] on img at bounding box center [665, 283] width 82 height 82
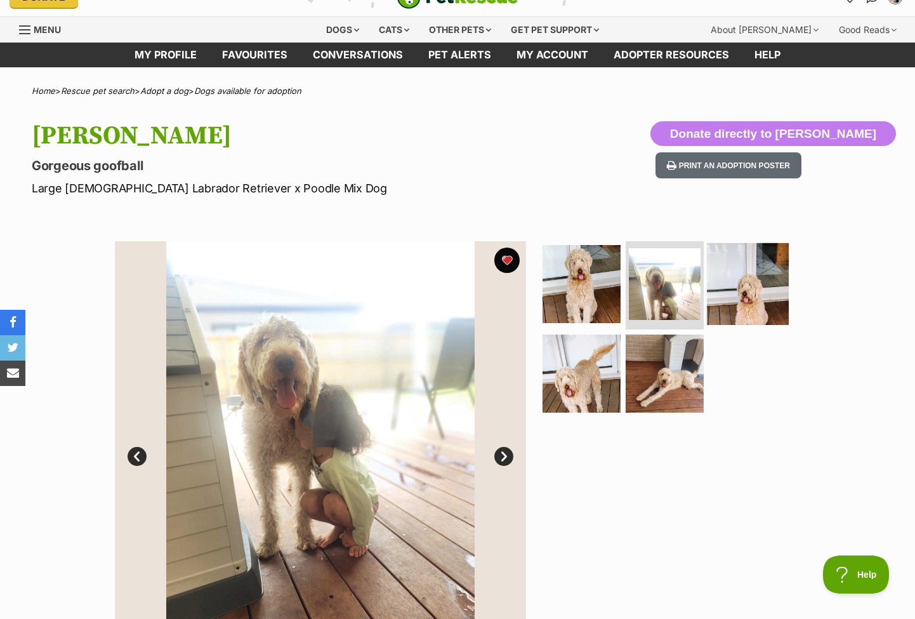
click at [740, 307] on img at bounding box center [748, 283] width 82 height 82
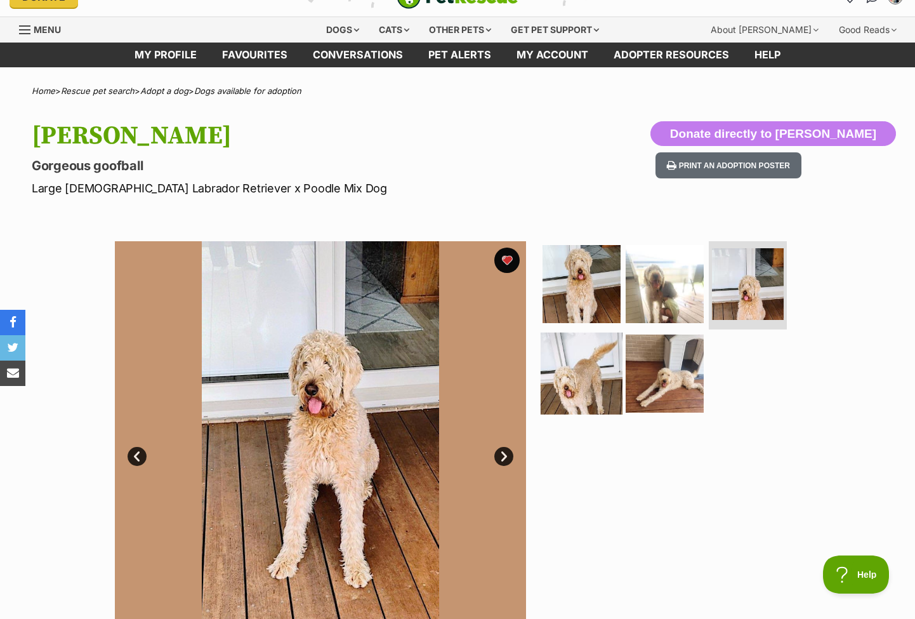
click at [593, 365] on img at bounding box center [582, 374] width 82 height 82
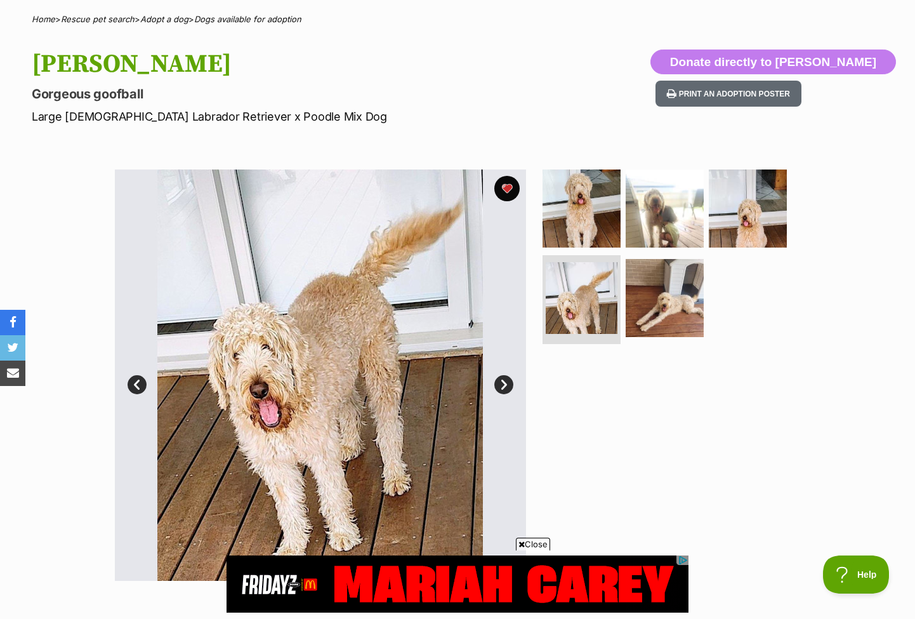
scroll to position [95, 0]
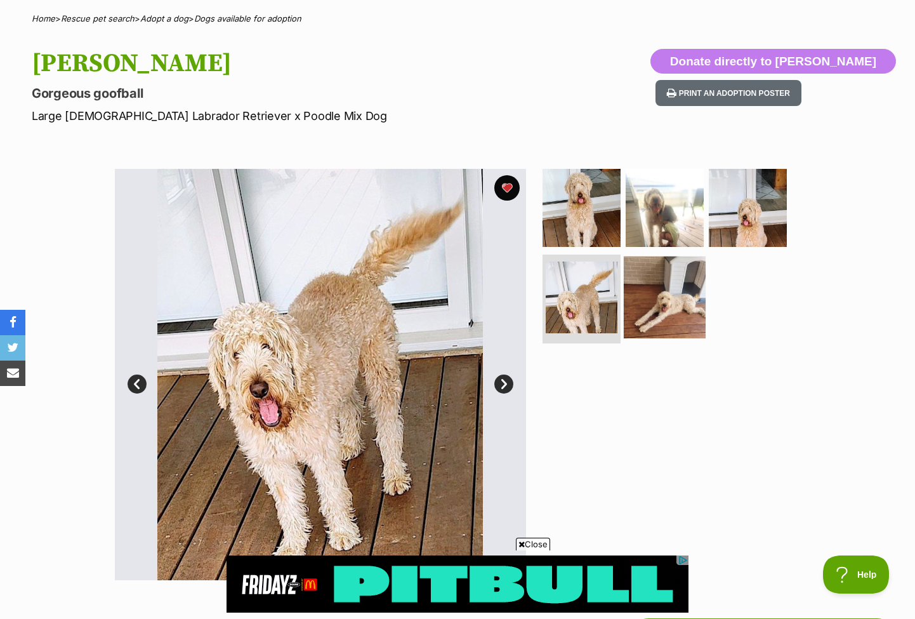
click at [656, 306] on img at bounding box center [665, 297] width 82 height 82
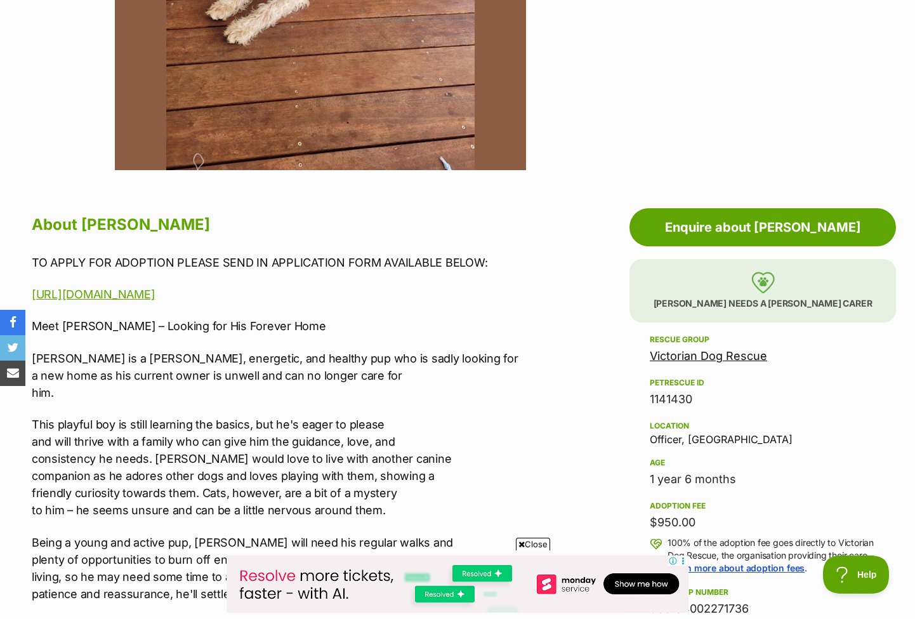
scroll to position [78, 0]
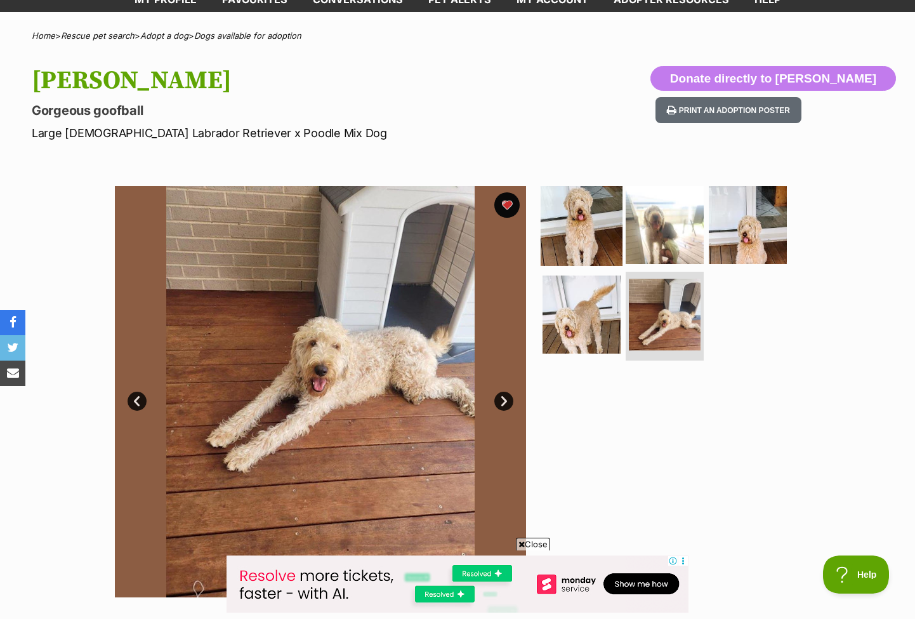
click at [573, 236] on img at bounding box center [582, 224] width 82 height 82
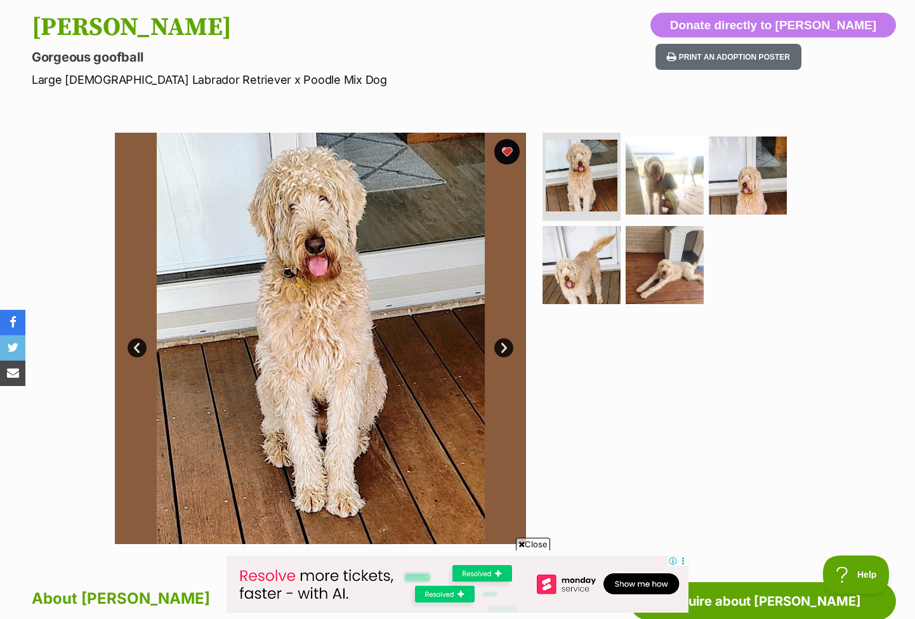
scroll to position [134, 0]
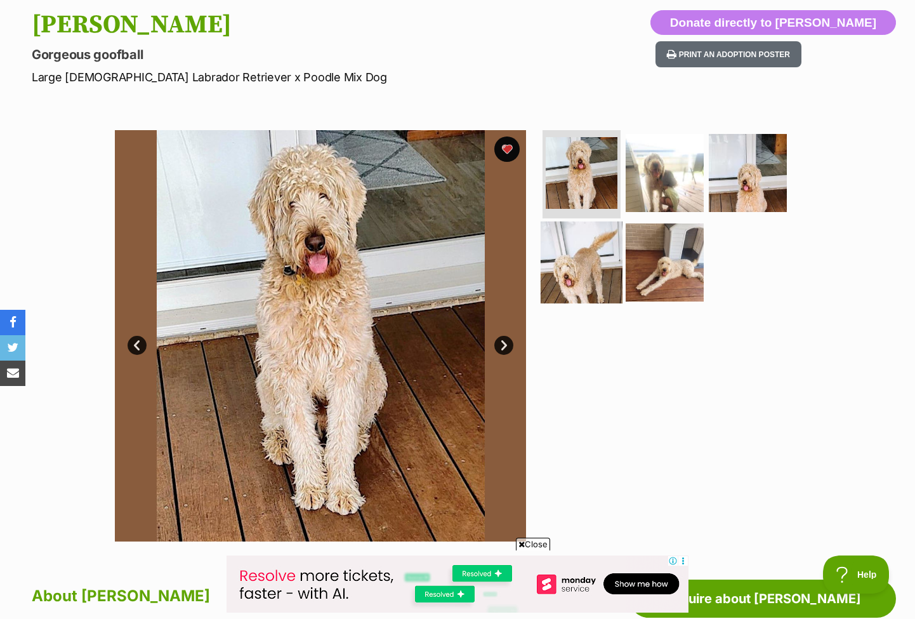
click at [595, 270] on img at bounding box center [582, 263] width 82 height 82
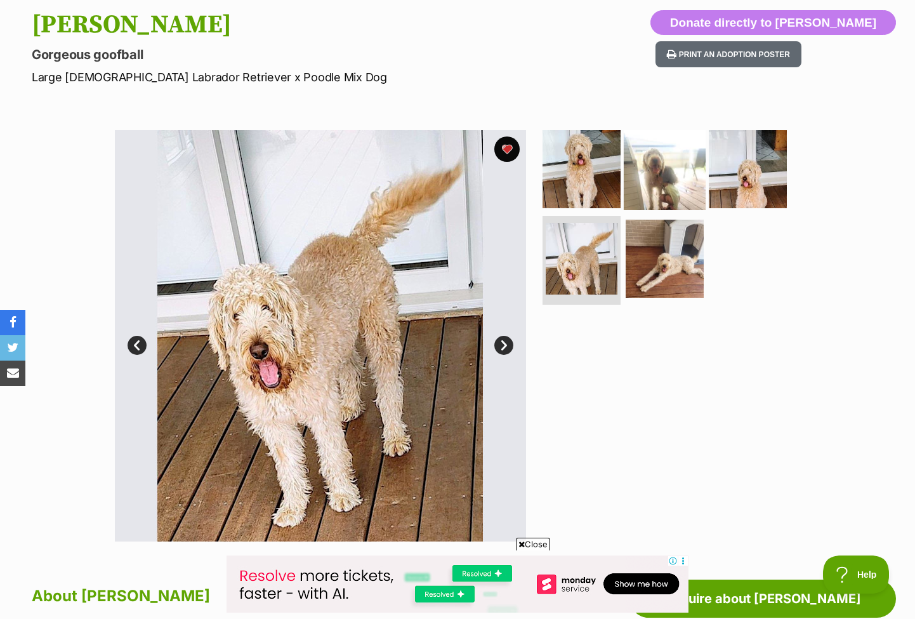
click at [682, 188] on img at bounding box center [665, 169] width 82 height 82
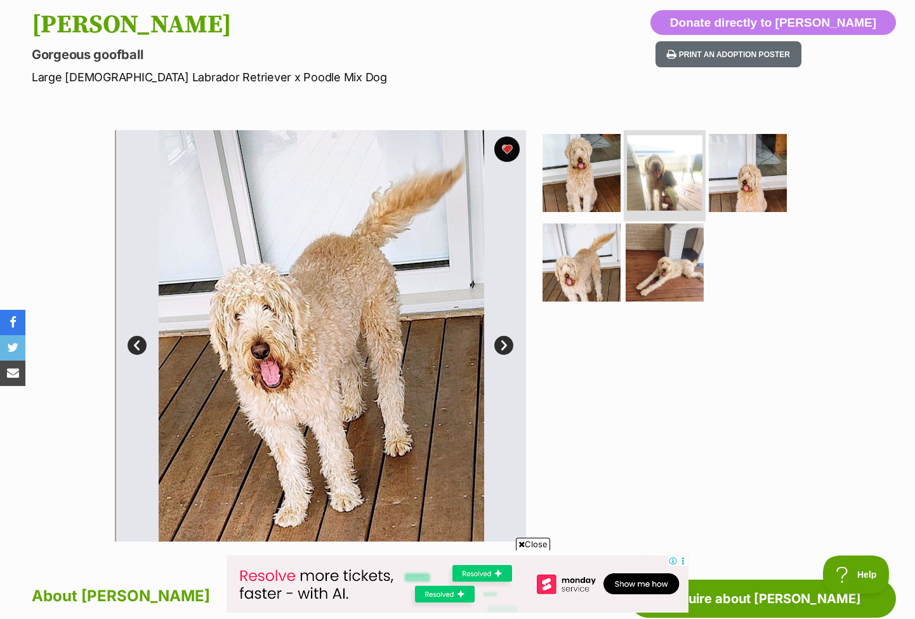
scroll to position [0, 0]
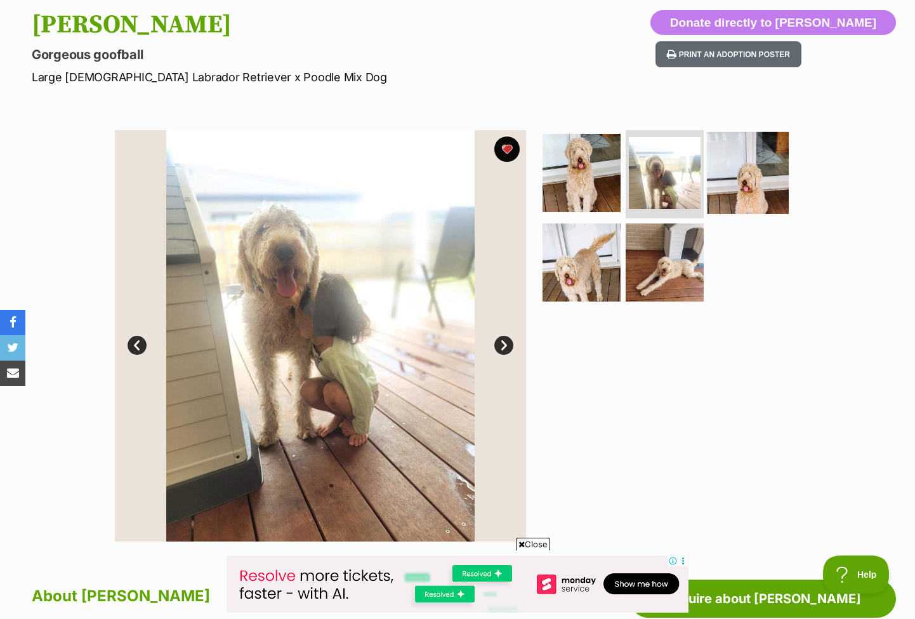
click at [751, 199] on img at bounding box center [748, 172] width 82 height 82
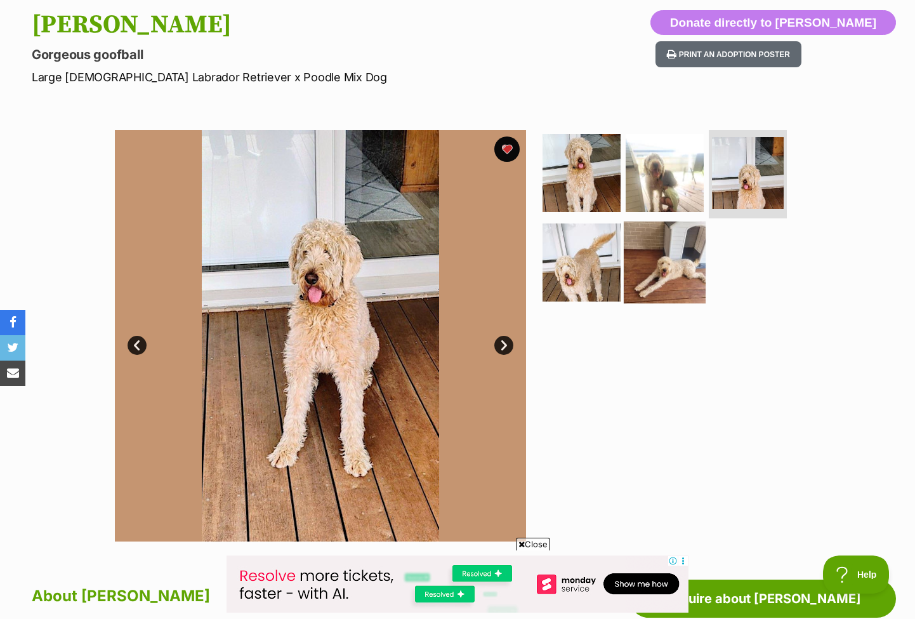
click at [662, 284] on img at bounding box center [665, 263] width 82 height 82
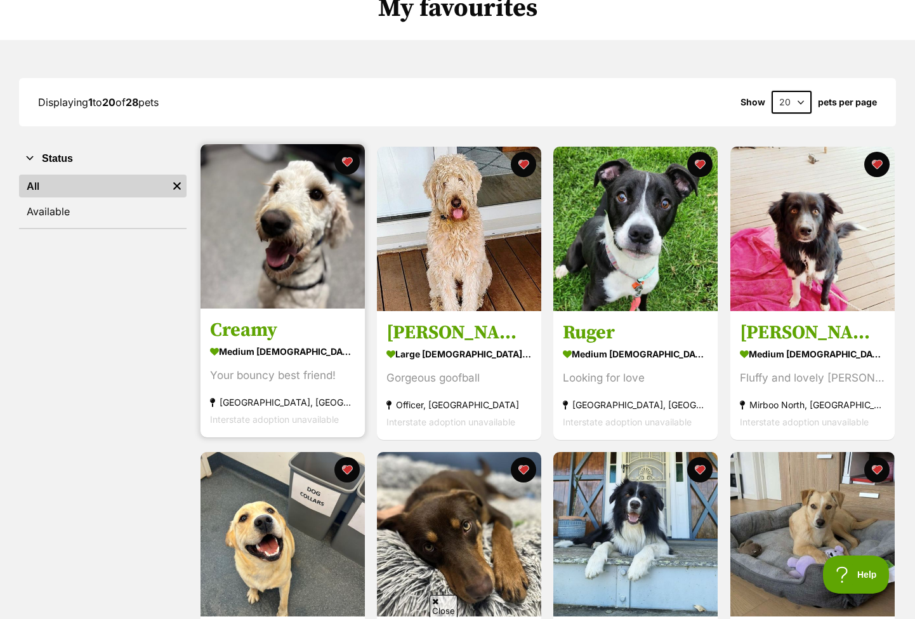
click at [298, 241] on img at bounding box center [283, 226] width 164 height 164
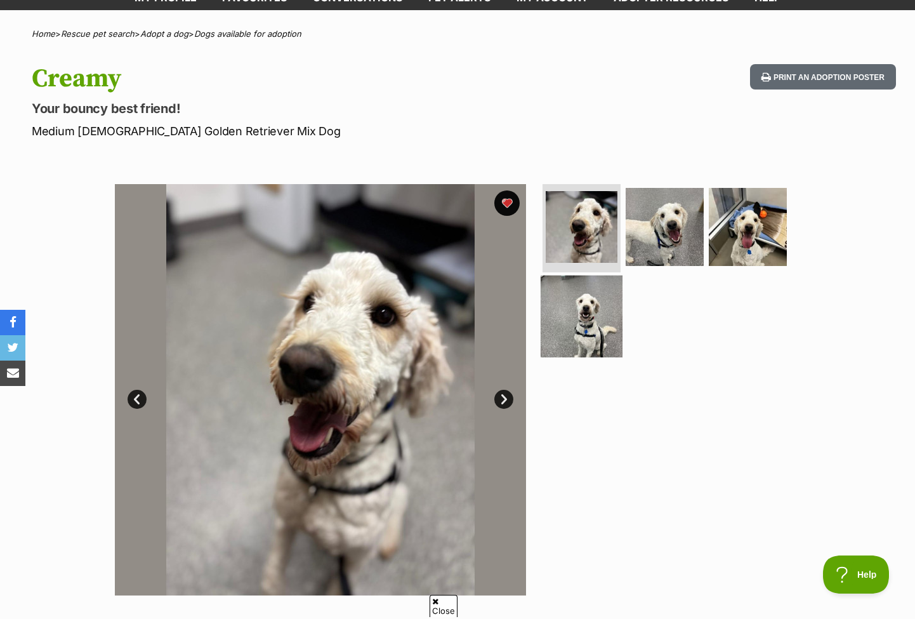
click at [582, 321] on img at bounding box center [582, 317] width 82 height 82
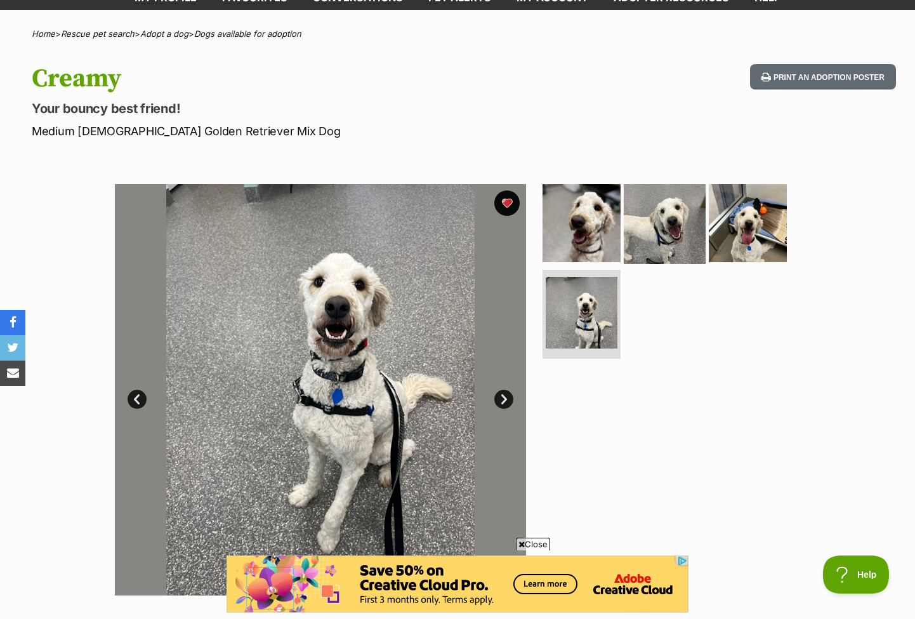
click at [661, 239] on img at bounding box center [665, 223] width 82 height 82
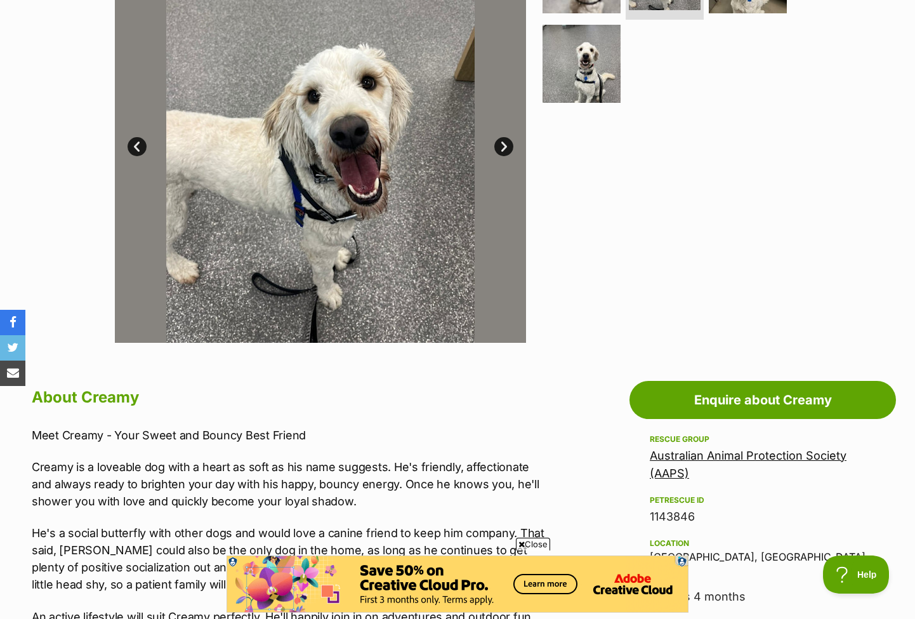
scroll to position [169, 0]
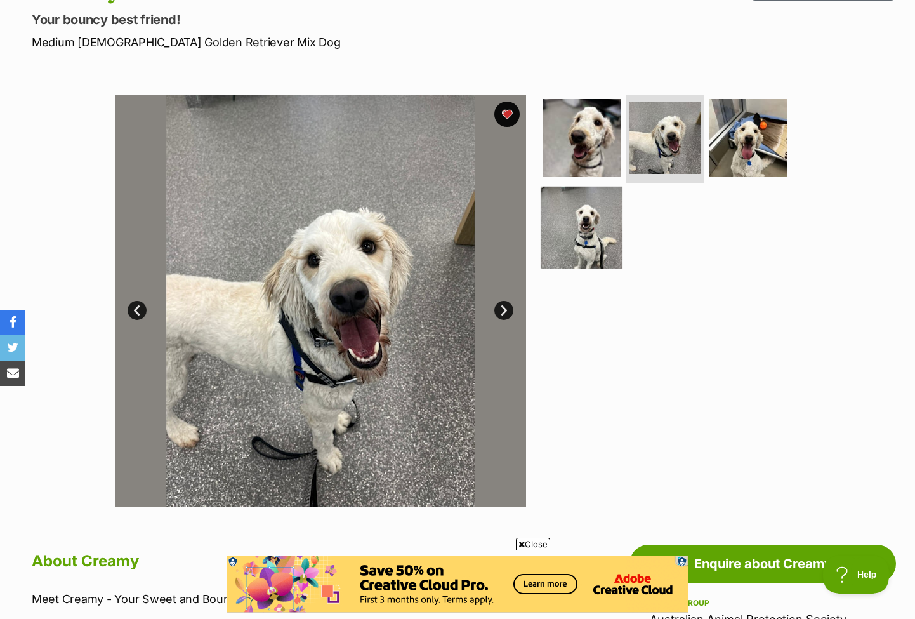
click at [574, 224] on img at bounding box center [582, 228] width 82 height 82
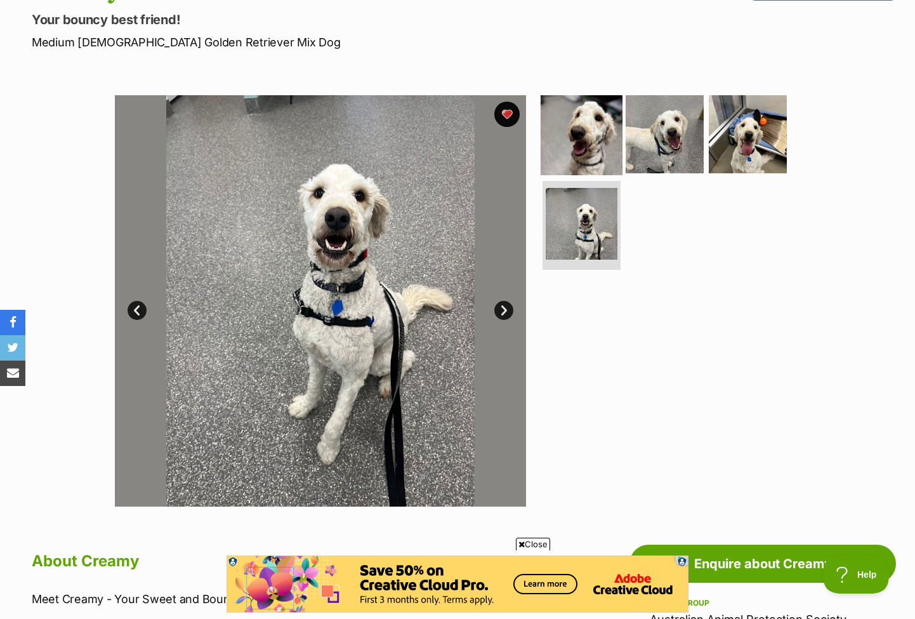
click at [592, 142] on img at bounding box center [582, 134] width 82 height 82
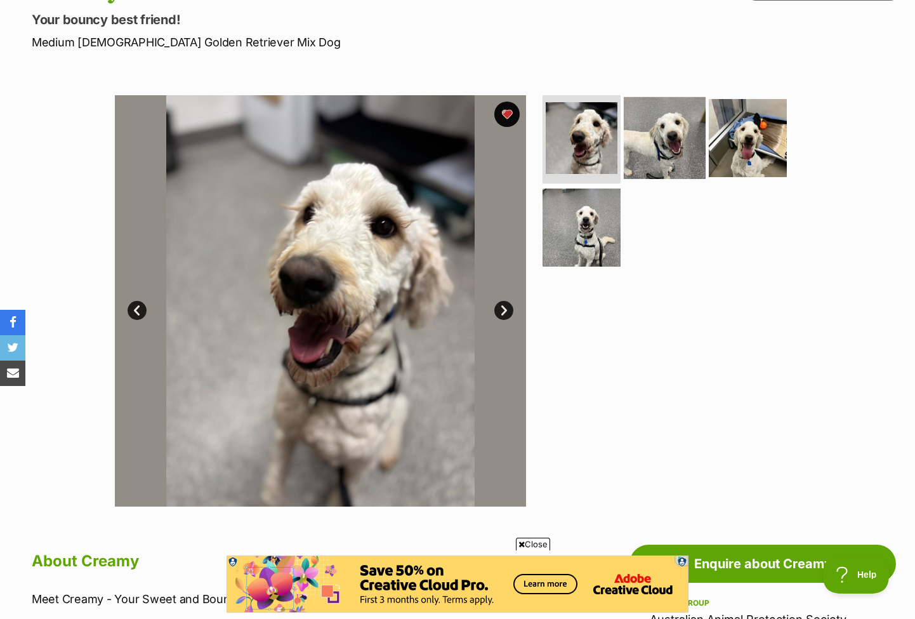
click at [654, 149] on img at bounding box center [665, 137] width 82 height 82
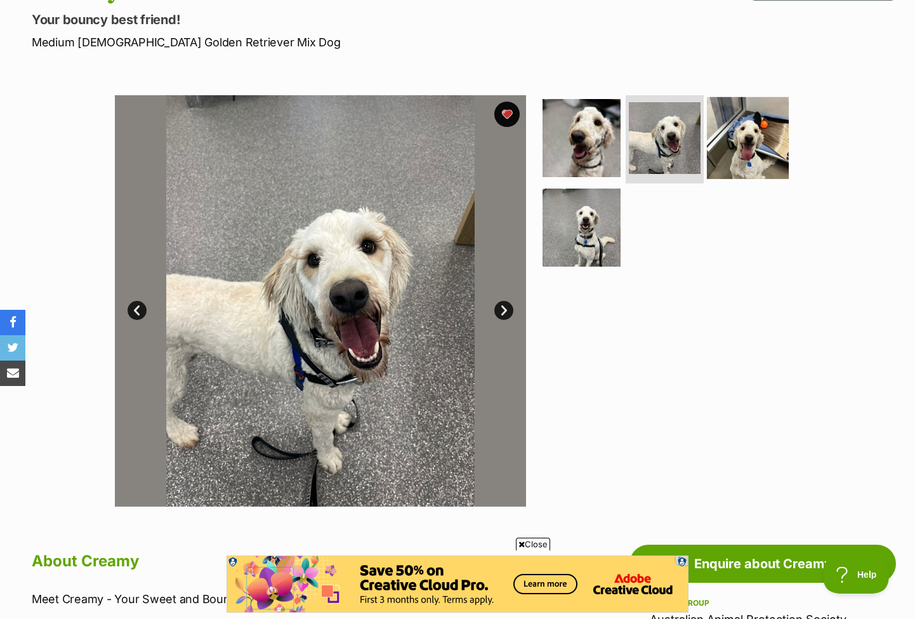
click at [762, 156] on img at bounding box center [748, 137] width 82 height 82
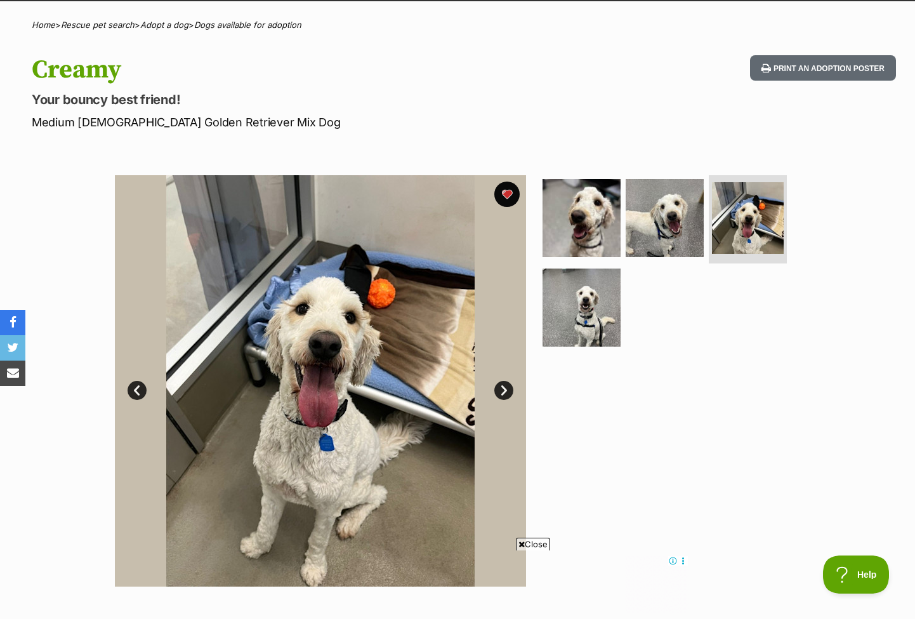
scroll to position [110, 0]
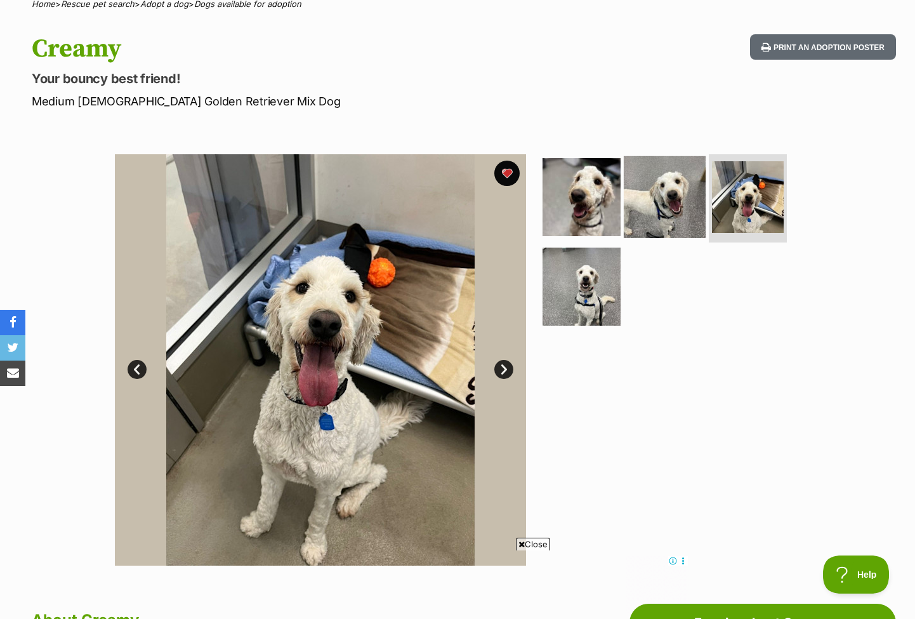
click at [666, 217] on img at bounding box center [665, 197] width 82 height 82
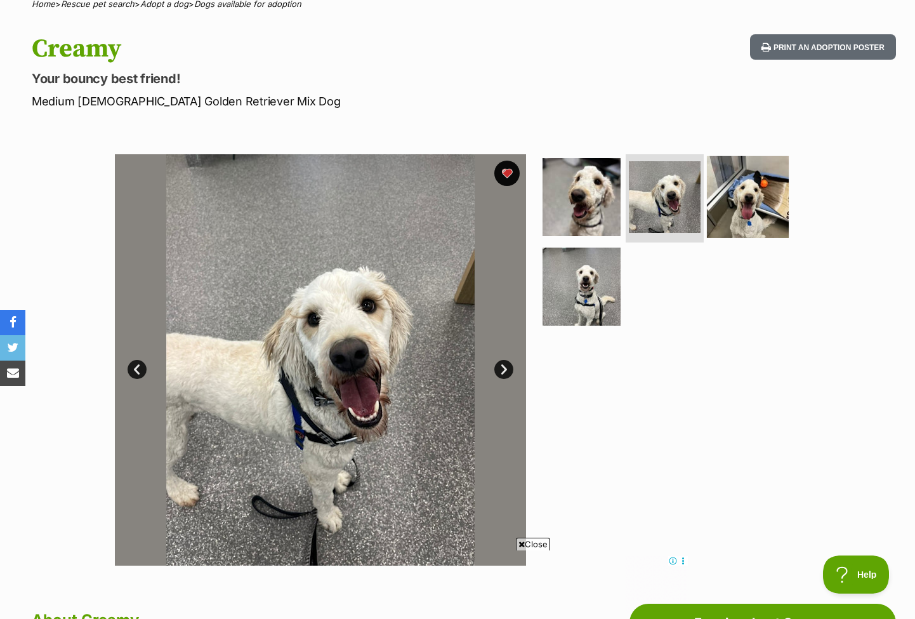
click at [739, 212] on img at bounding box center [748, 197] width 82 height 82
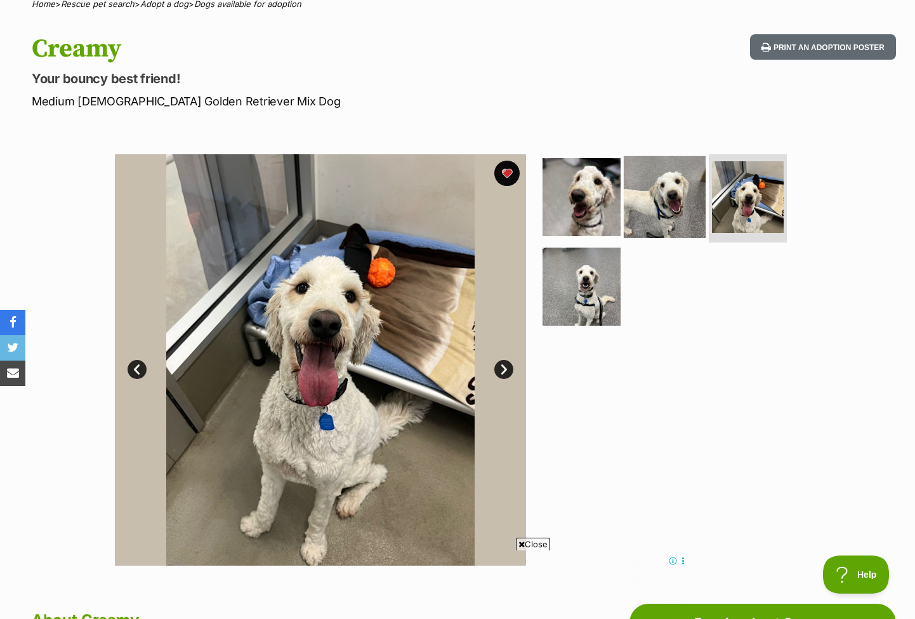
click at [669, 204] on img at bounding box center [665, 197] width 82 height 82
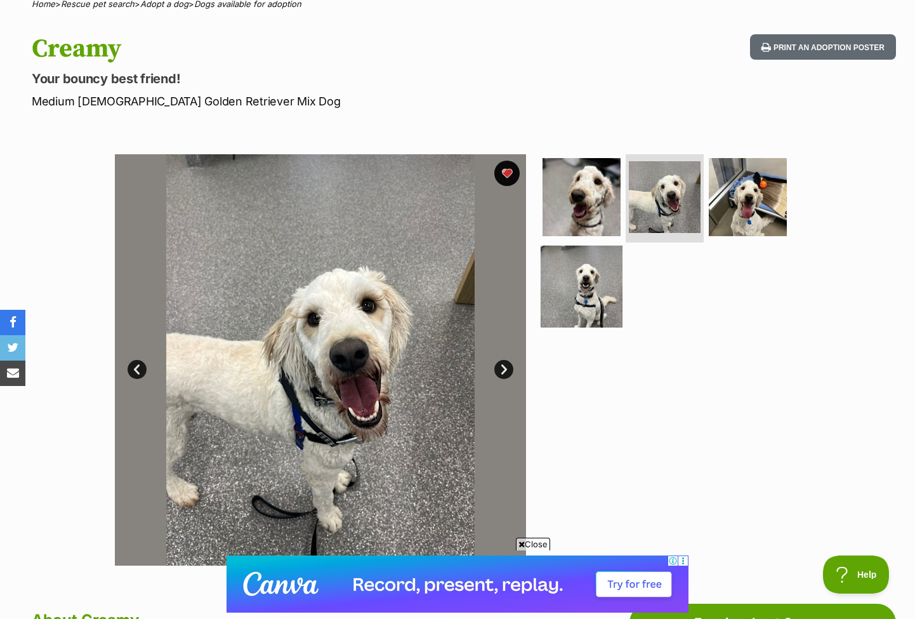
scroll to position [0, 0]
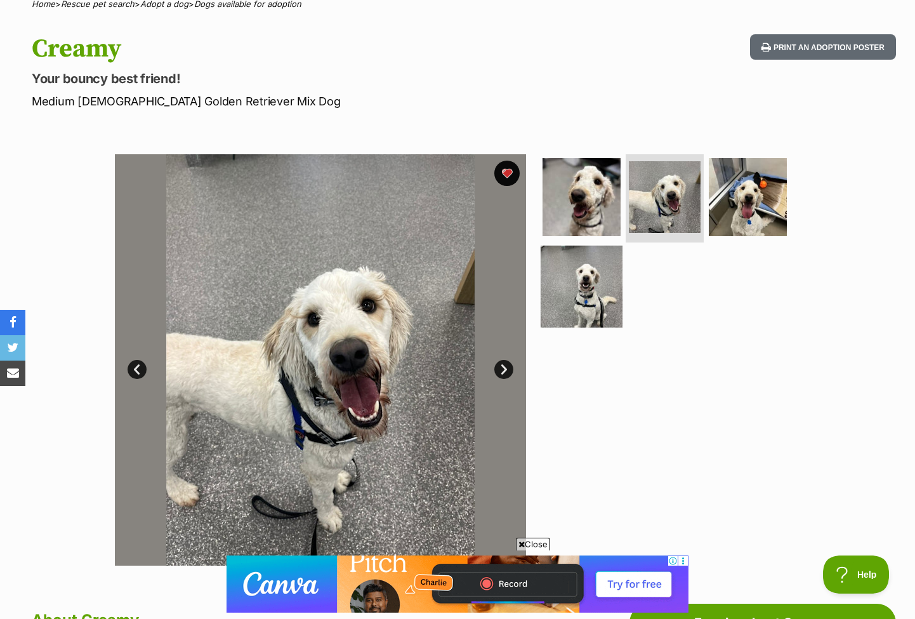
click at [590, 290] on img at bounding box center [582, 287] width 82 height 82
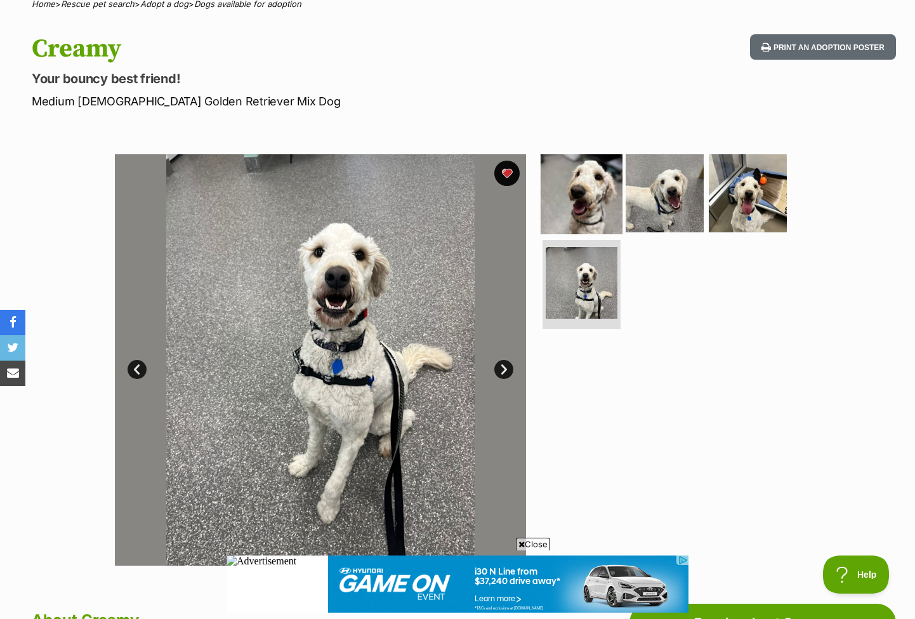
click at [574, 198] on img at bounding box center [582, 193] width 82 height 82
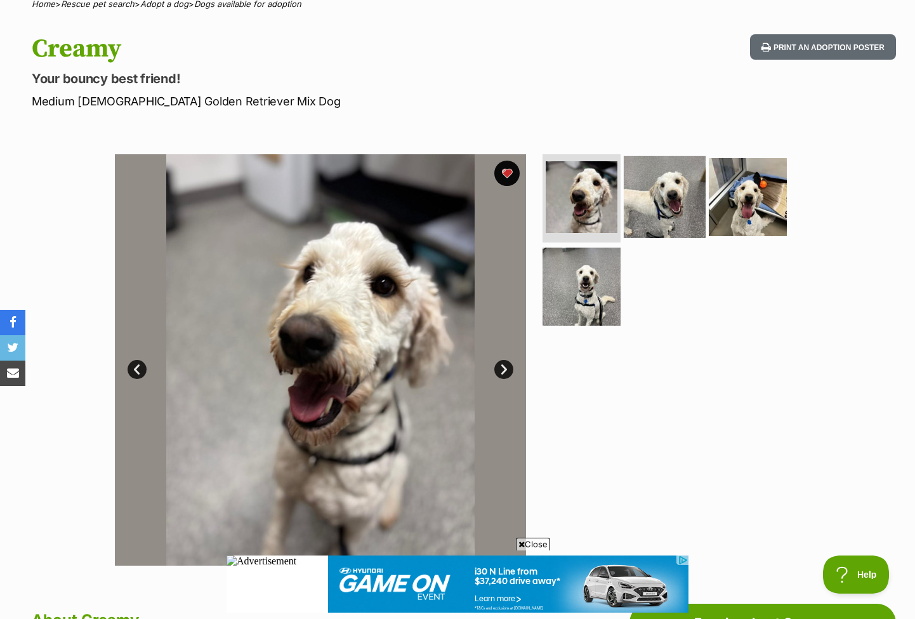
click at [665, 223] on img at bounding box center [665, 197] width 82 height 82
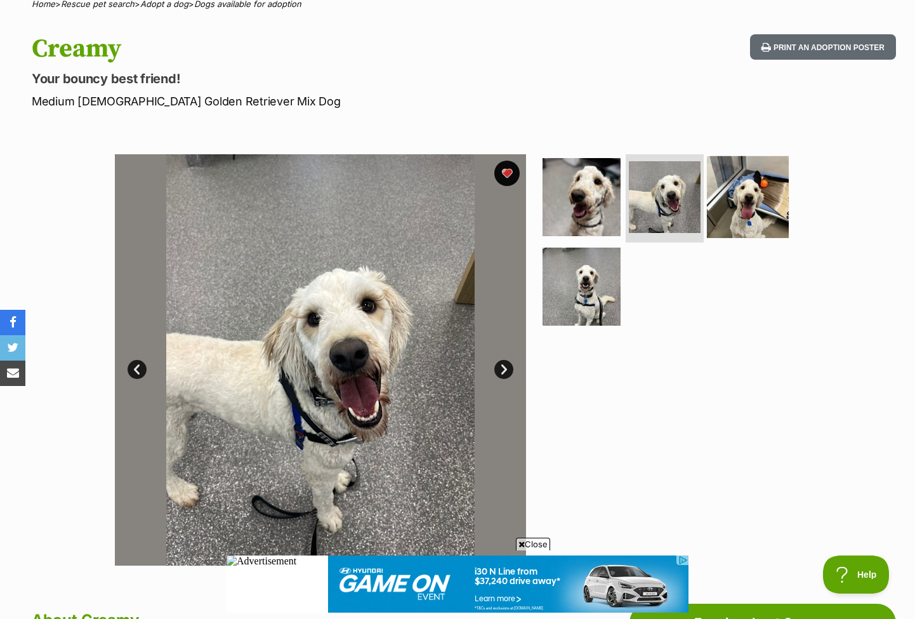
click at [750, 207] on img at bounding box center [748, 197] width 82 height 82
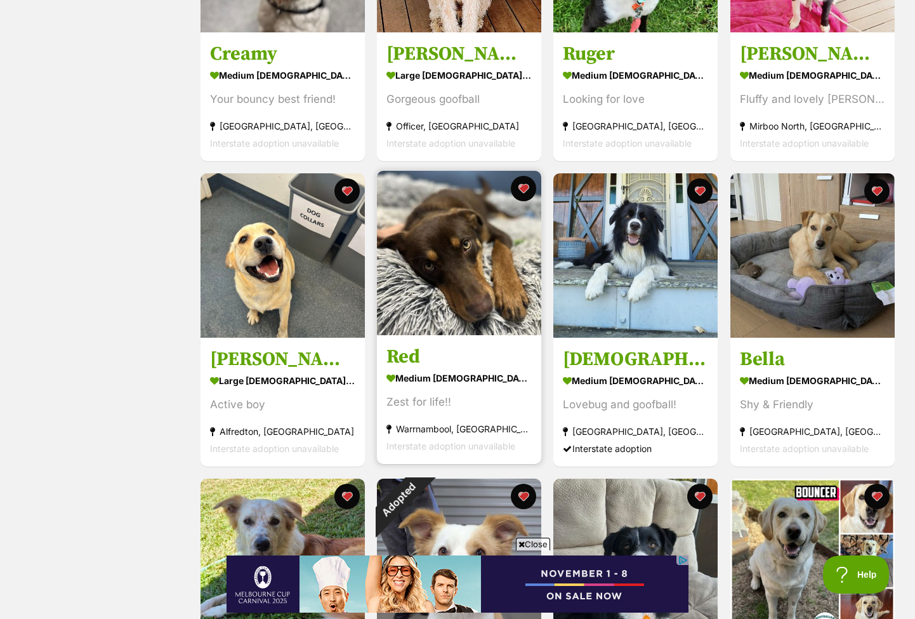
scroll to position [461, 0]
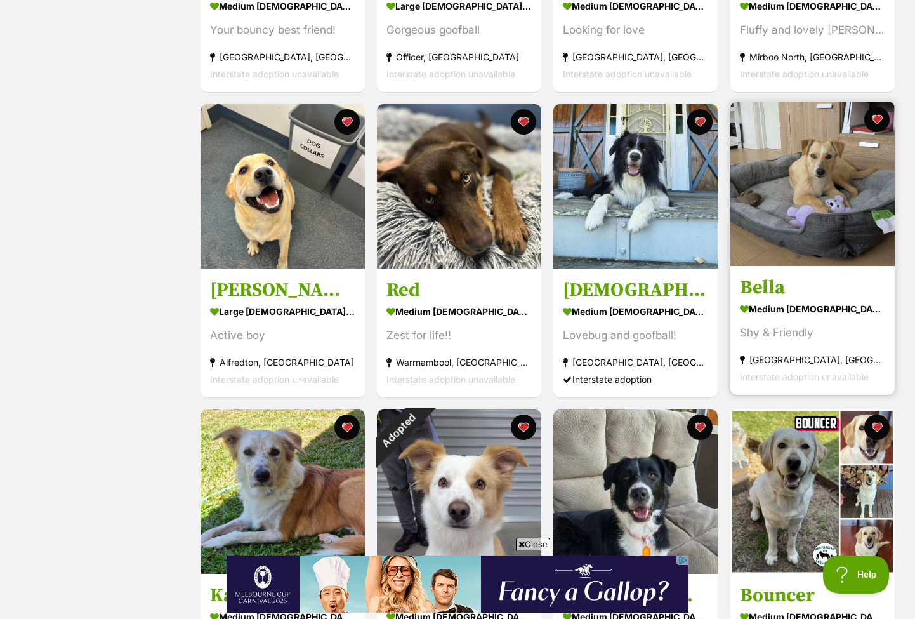
click at [820, 271] on link "Bella medium [DEMOGRAPHIC_DATA] Dog Shy & Friendly [GEOGRAPHIC_DATA], [GEOGRAPH…" at bounding box center [813, 330] width 164 height 129
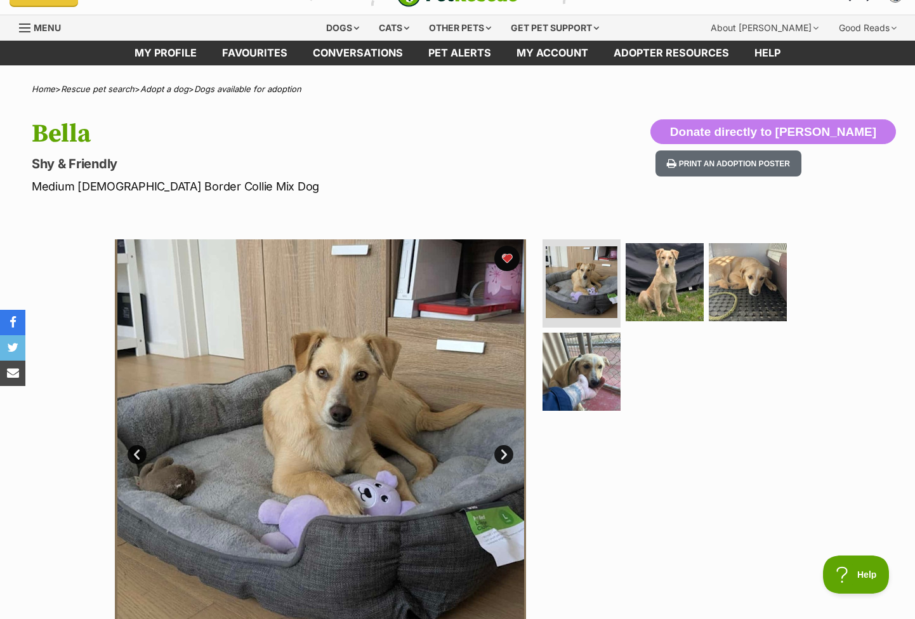
scroll to position [25, 0]
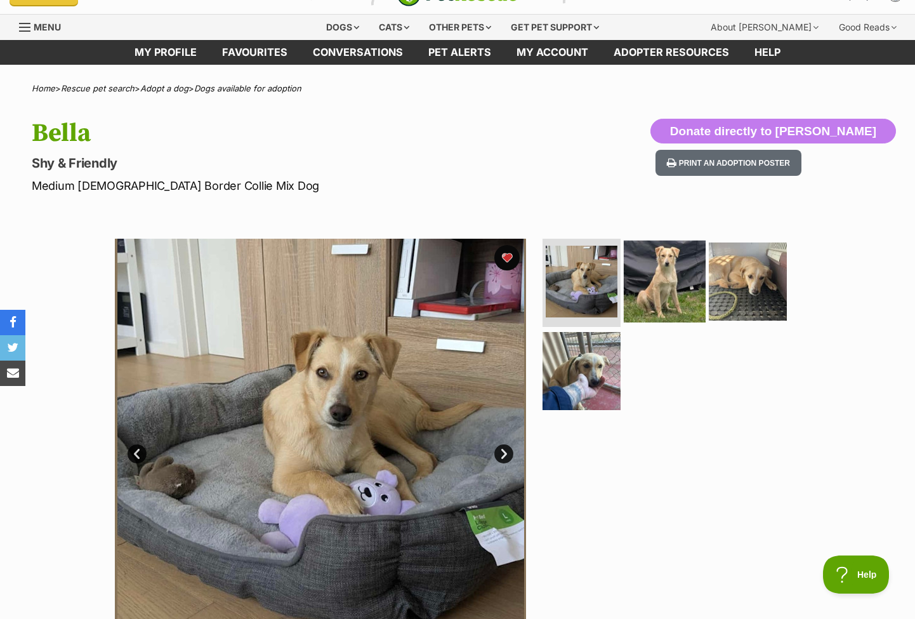
click at [667, 279] on img at bounding box center [665, 281] width 82 height 82
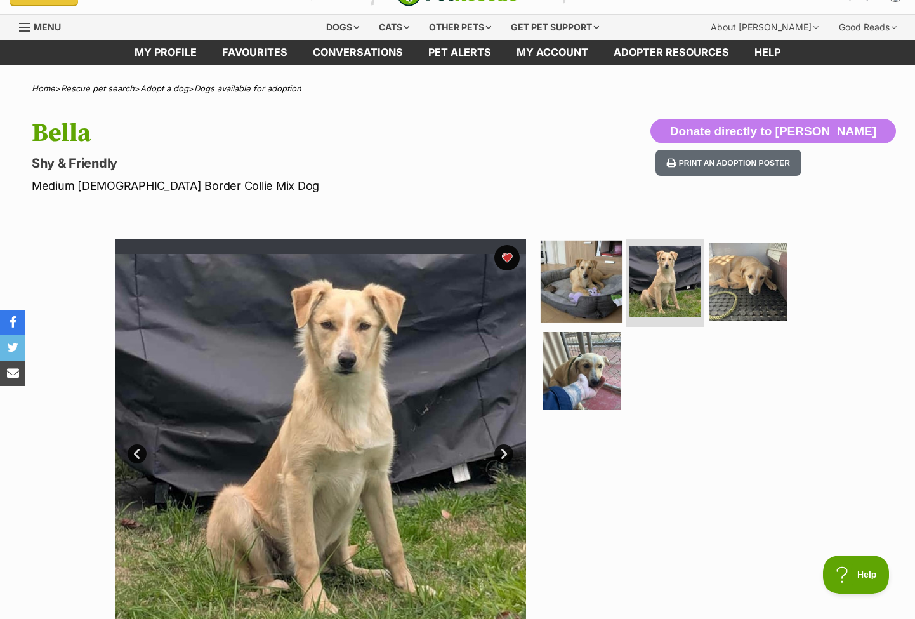
scroll to position [0, 0]
click at [577, 303] on img at bounding box center [582, 281] width 82 height 82
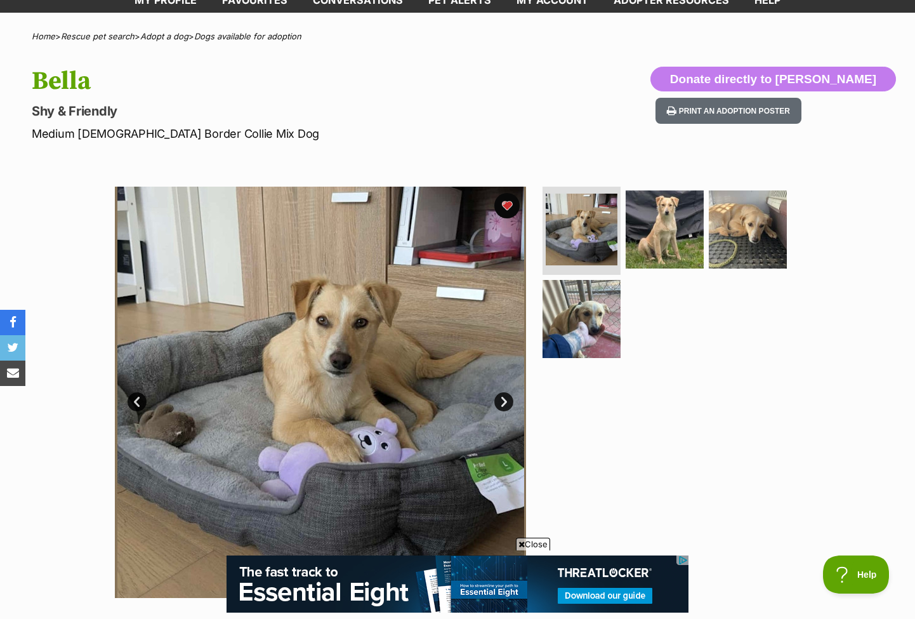
scroll to position [65, 0]
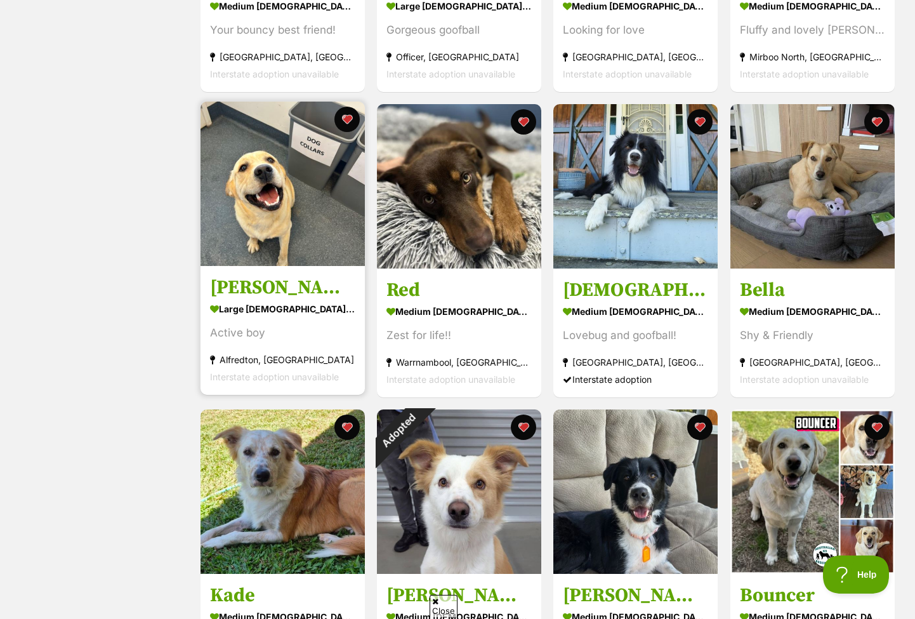
click at [301, 261] on img at bounding box center [283, 184] width 164 height 164
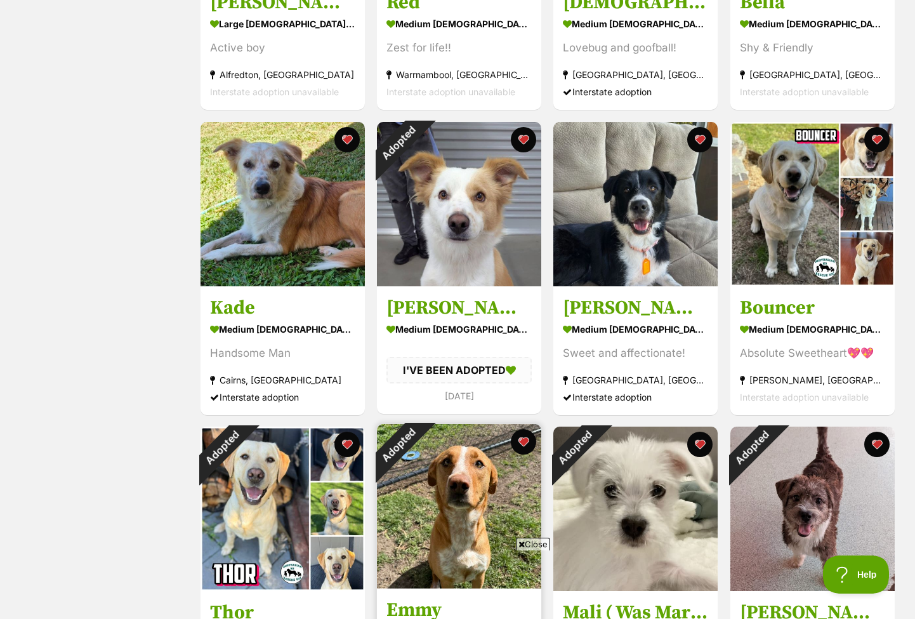
scroll to position [739, 0]
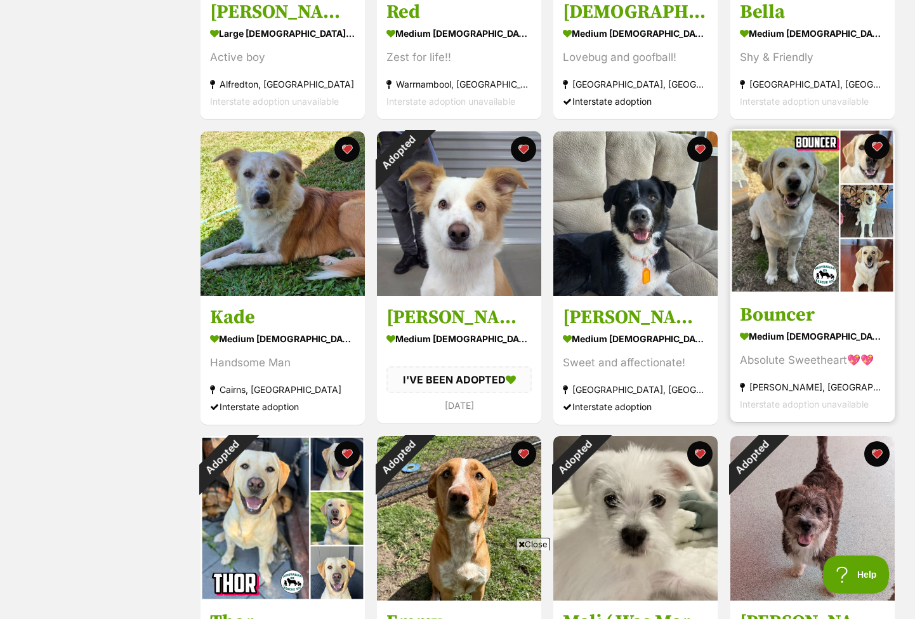
click at [787, 218] on img at bounding box center [813, 211] width 164 height 164
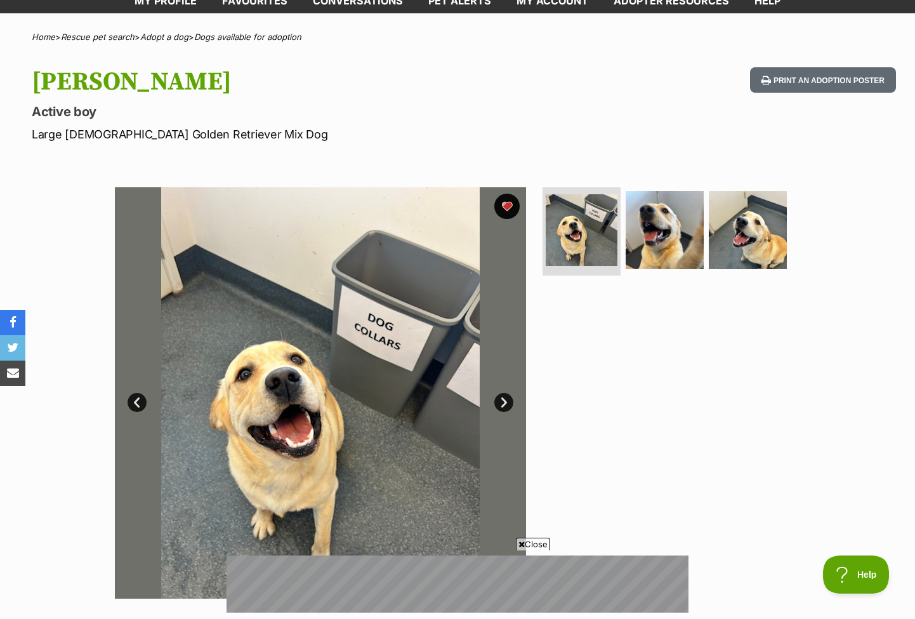
scroll to position [74, 0]
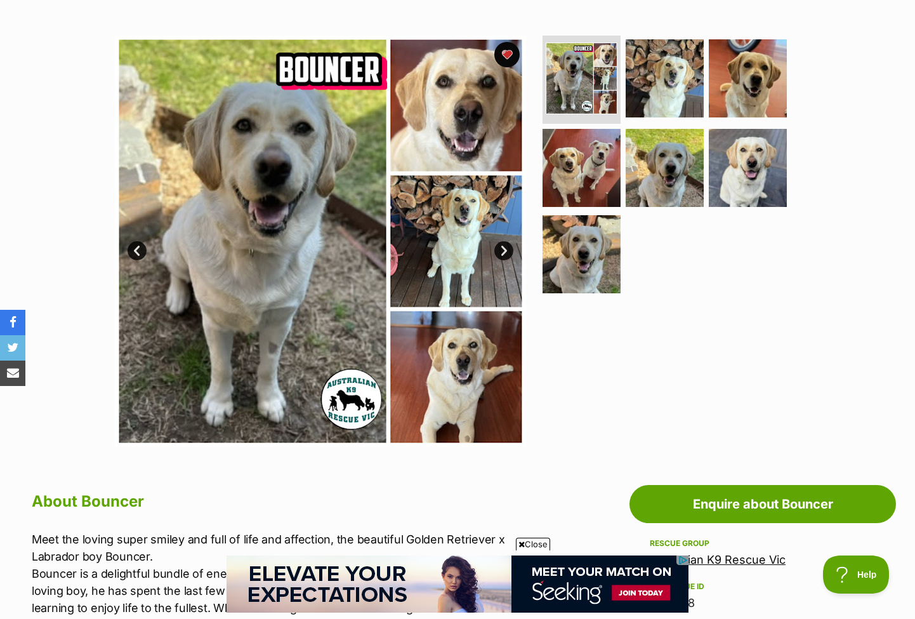
scroll to position [164, 0]
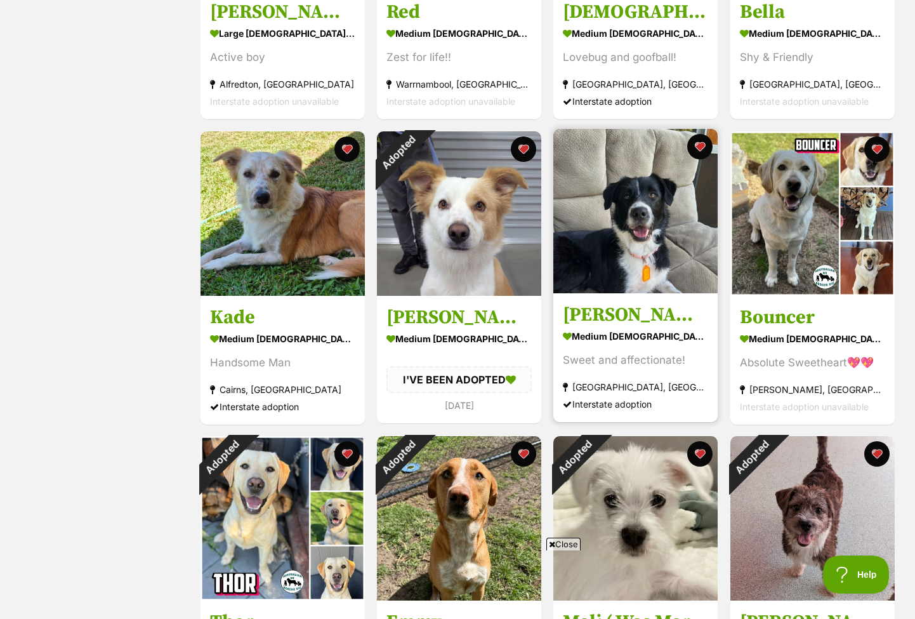
click at [643, 242] on img at bounding box center [636, 211] width 164 height 164
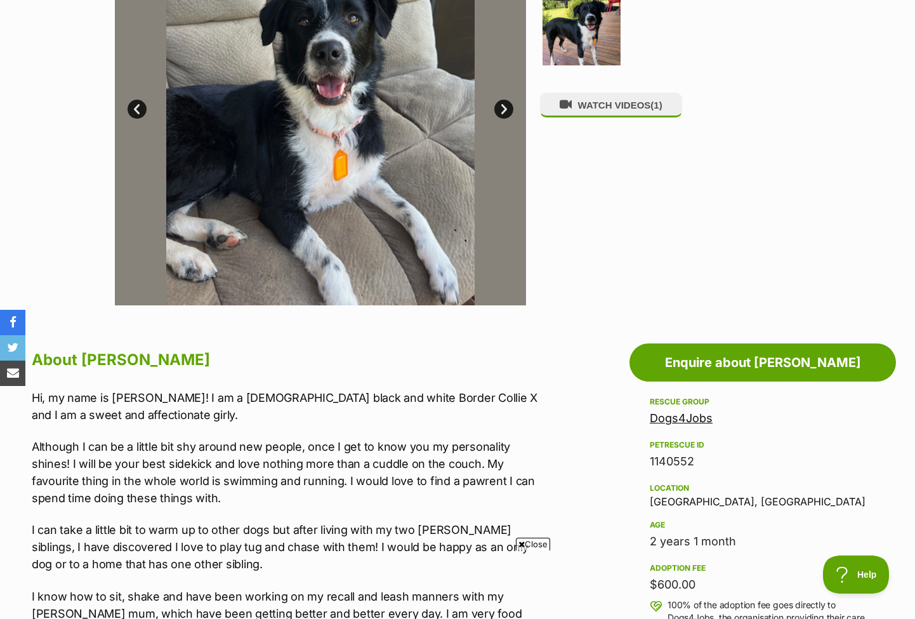
scroll to position [121, 0]
